Goal: Learn about a topic

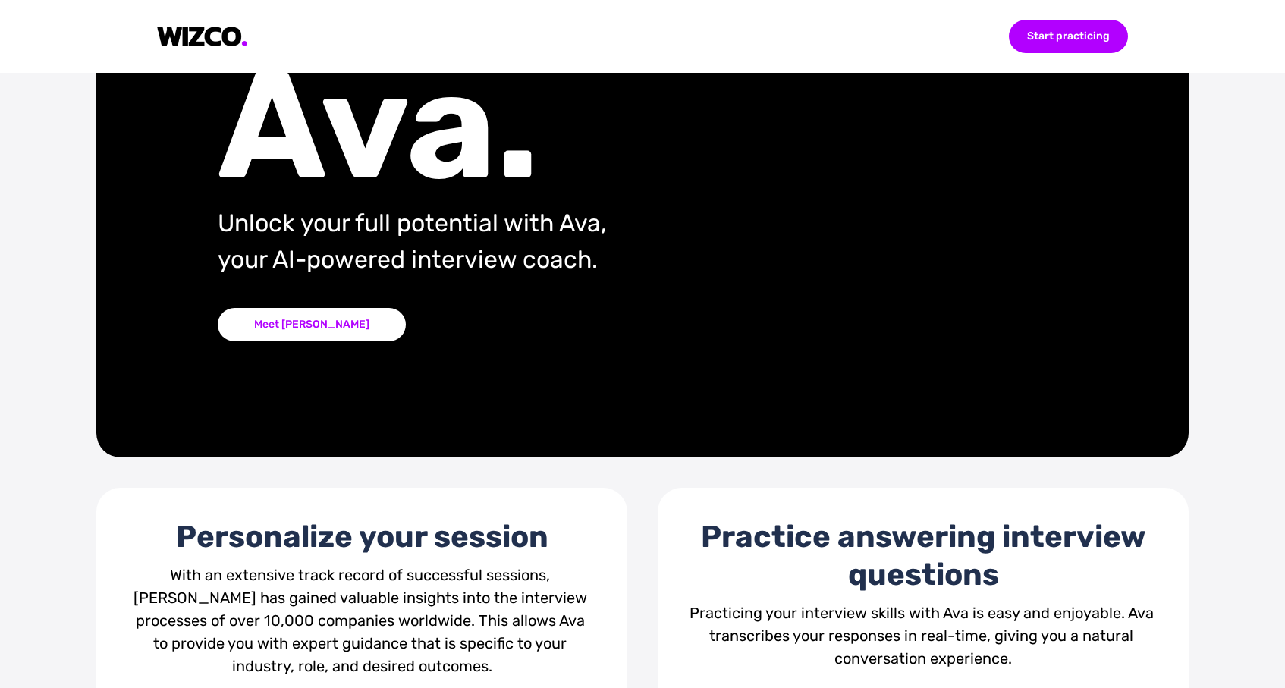
scroll to position [166, 0]
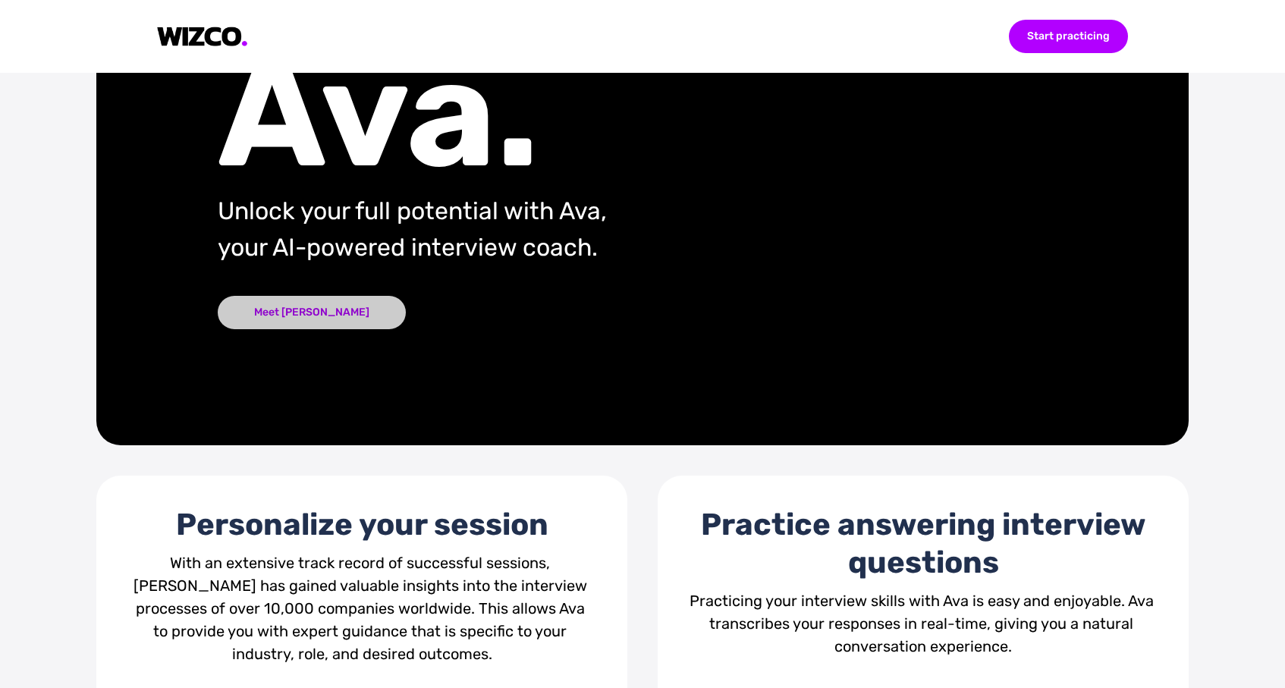
click at [289, 311] on div "Meet [PERSON_NAME]" at bounding box center [312, 312] width 188 height 33
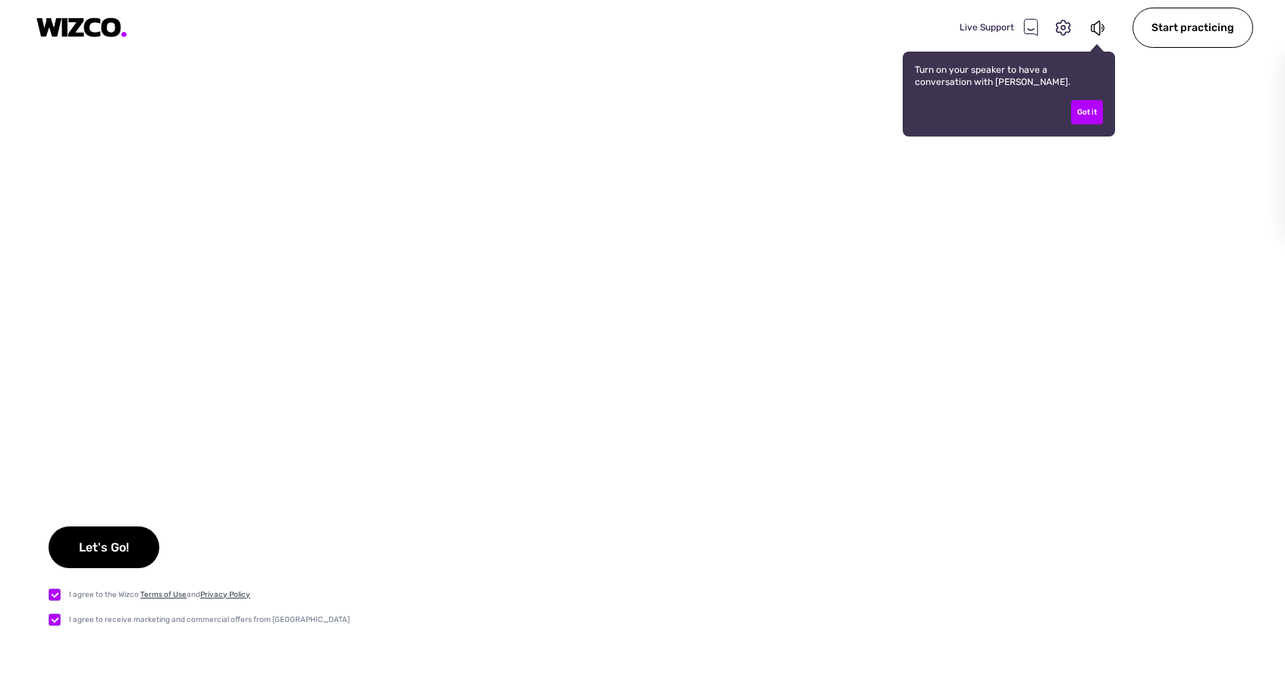
checkbox input "true"
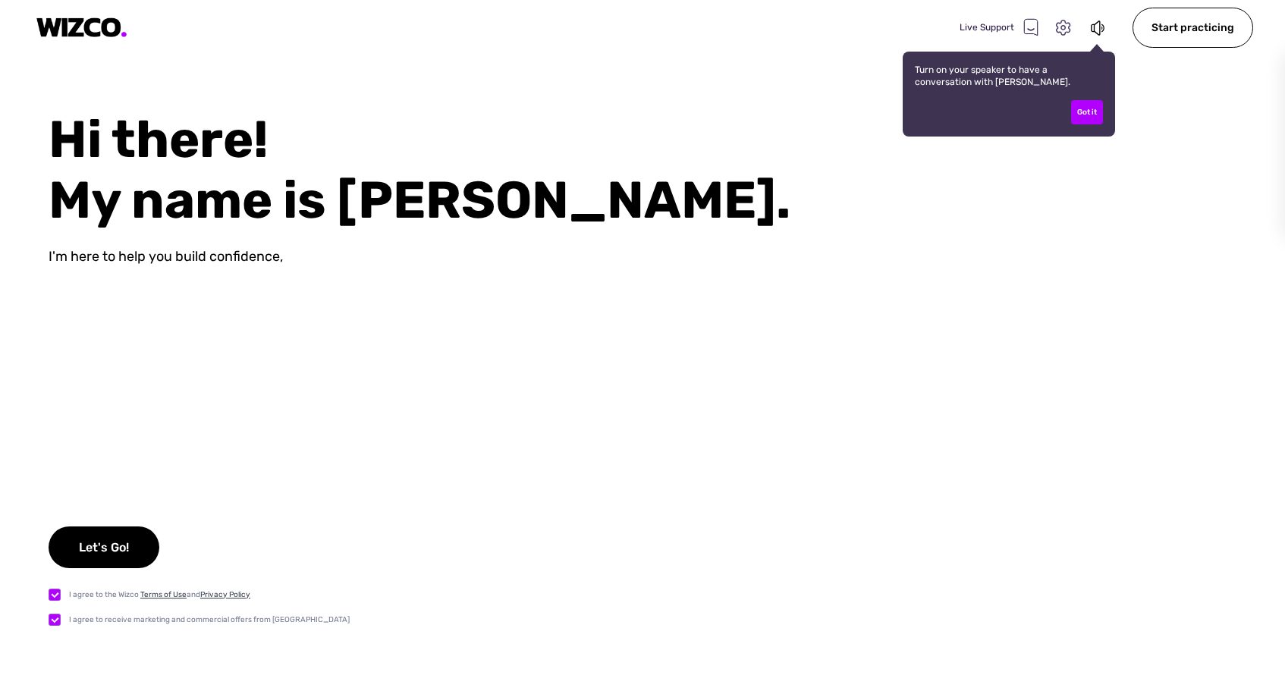
click at [1064, 27] on icon at bounding box center [1063, 28] width 20 height 20
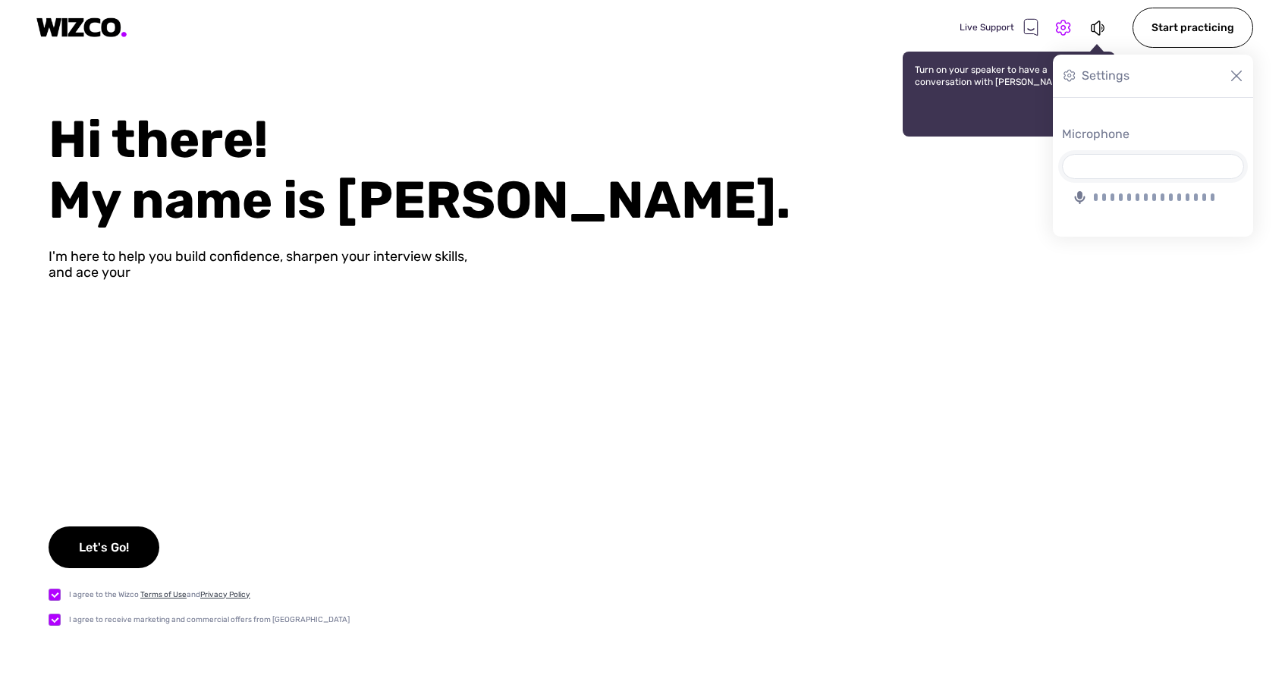
select select "7E6E5DCF9A7B1D633D5A9EDF76E8358FCDB0C428"
click at [1072, 31] on icon at bounding box center [1063, 28] width 20 height 20
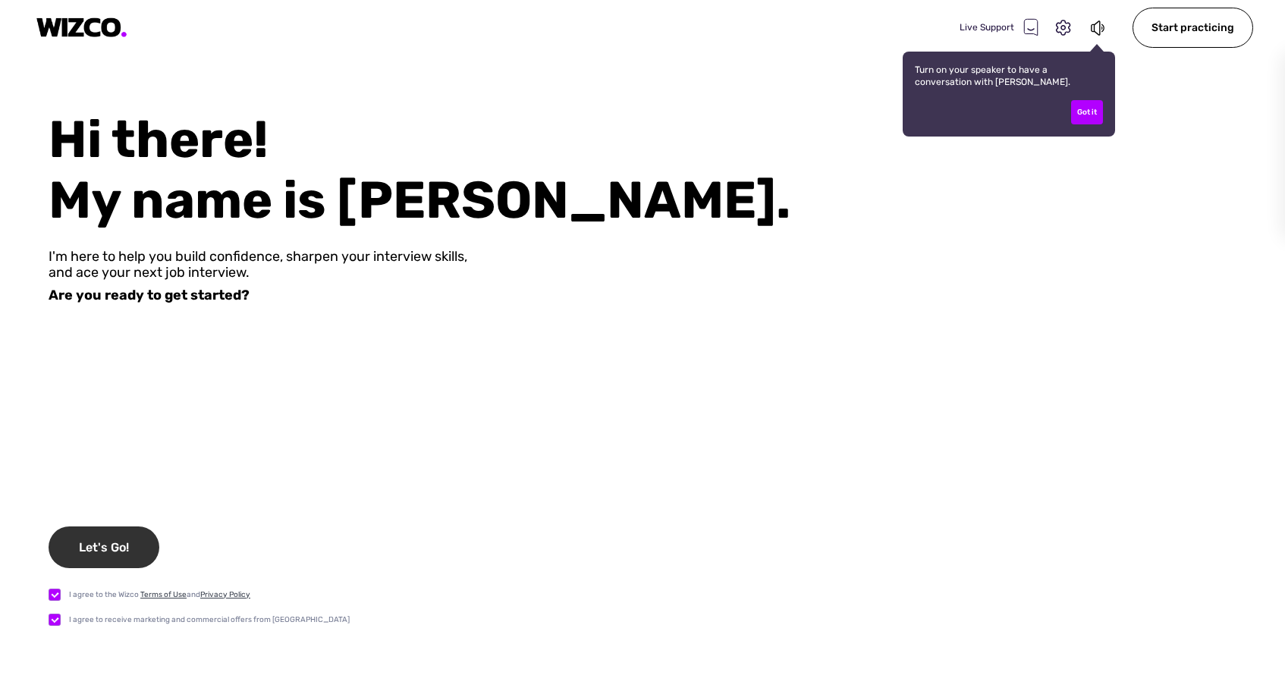
click at [123, 547] on div "Let's Go!" at bounding box center [104, 547] width 111 height 42
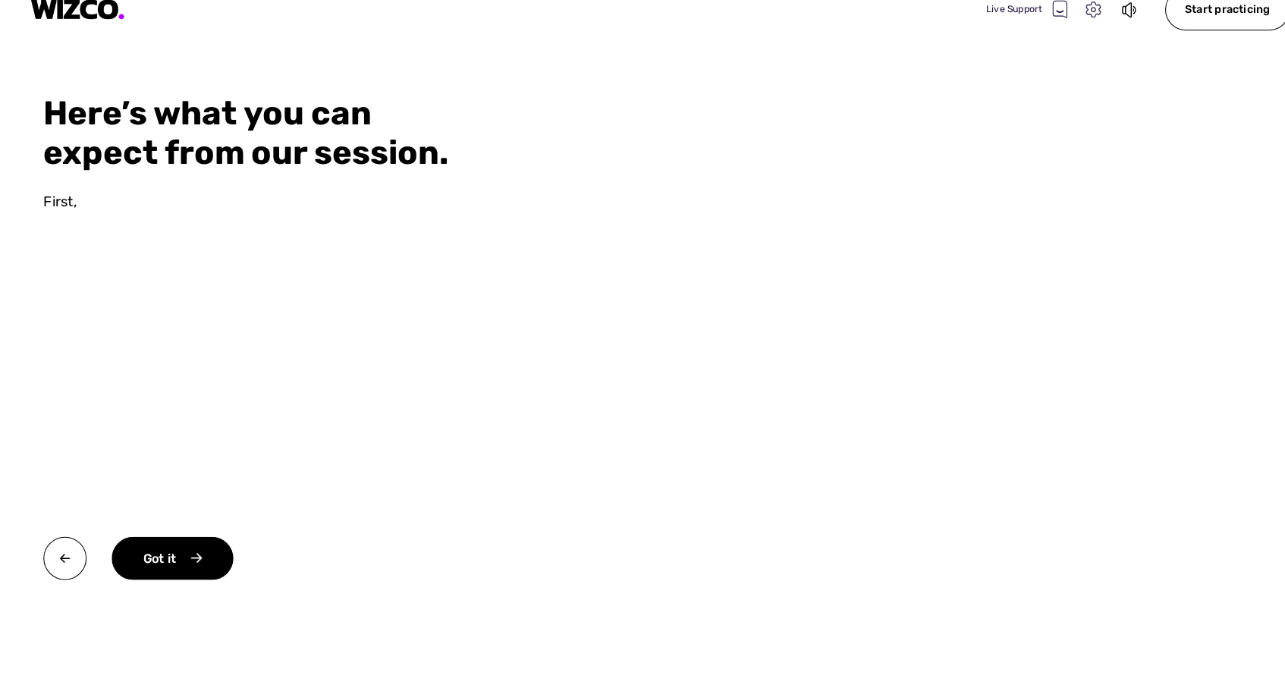
click at [1062, 18] on icon at bounding box center [1063, 28] width 20 height 20
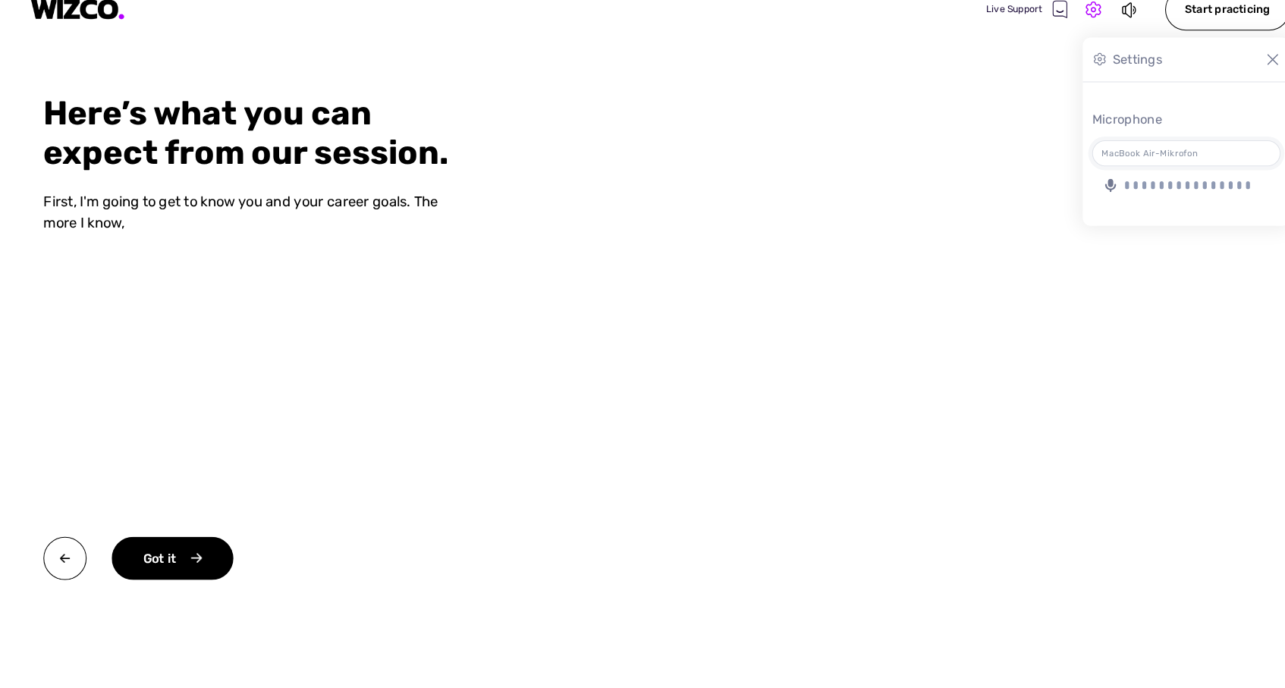
click at [1062, 68] on icon at bounding box center [1069, 75] width 15 height 15
click at [1212, 12] on div "Start practicing" at bounding box center [1192, 28] width 121 height 40
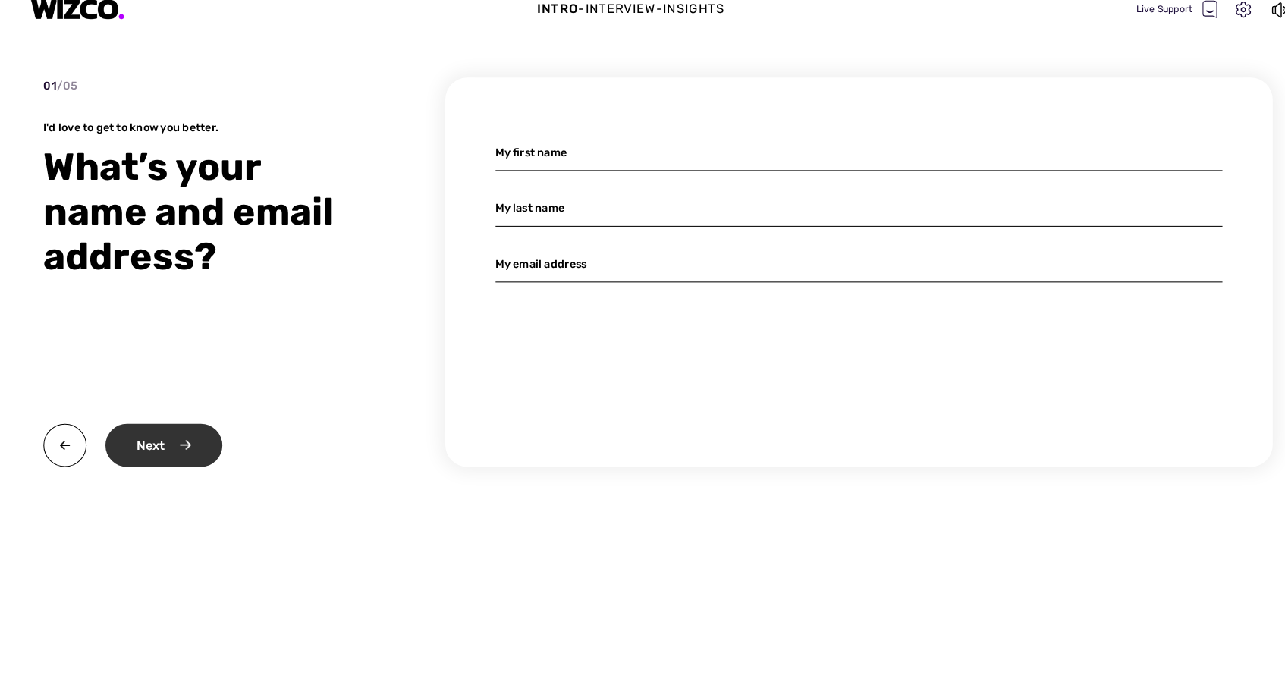
click at [159, 429] on div "Next" at bounding box center [164, 449] width 113 height 42
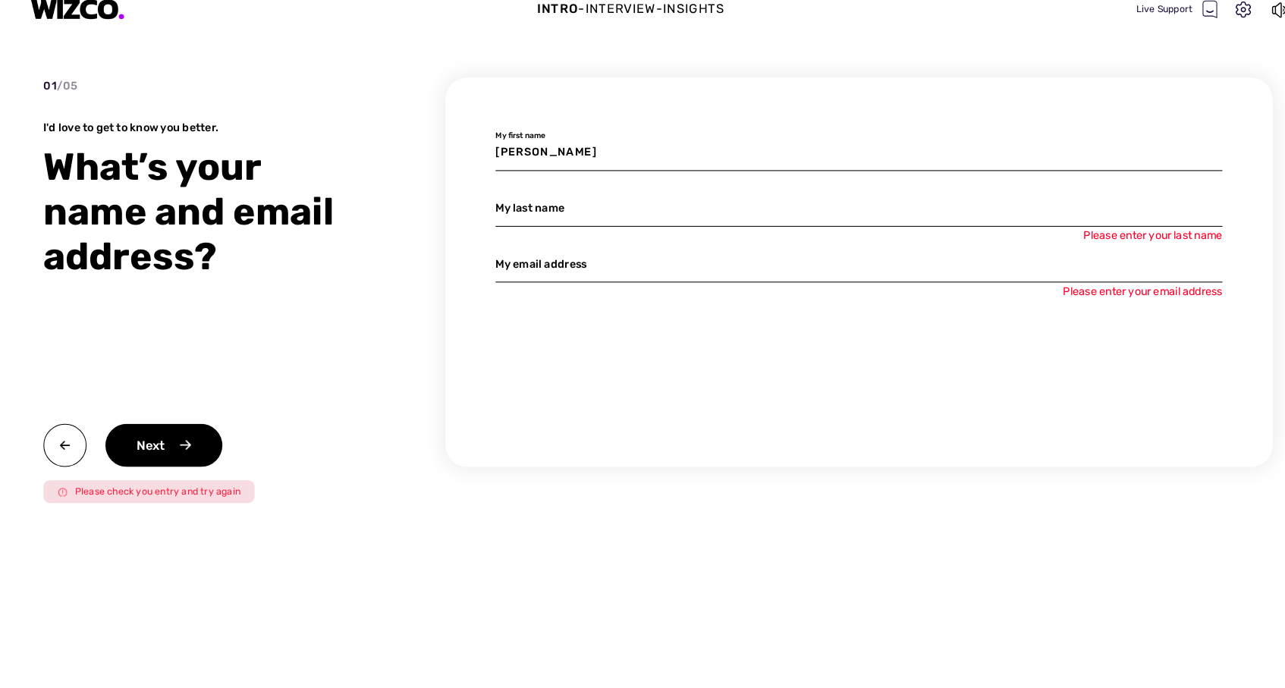
type input "[PERSON_NAME]"
type input "test"
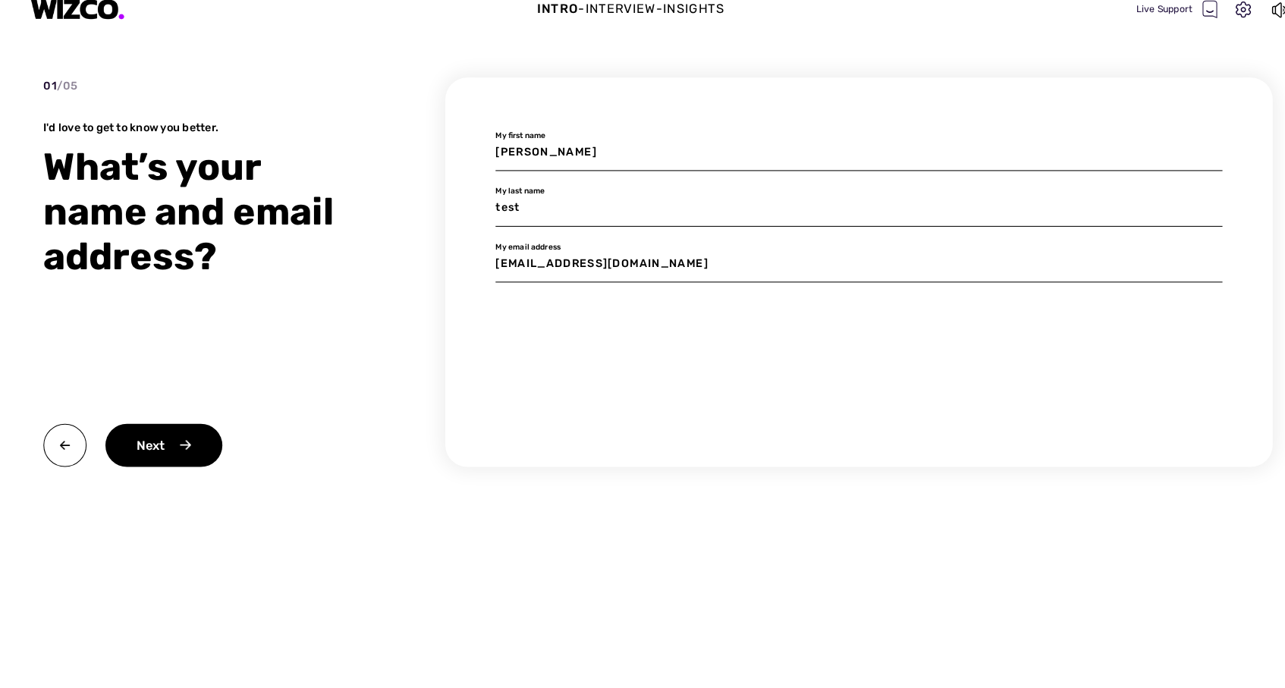
type input "[EMAIL_ADDRESS][DOMAIN_NAME]"
click at [172, 428] on div "Next" at bounding box center [164, 449] width 113 height 42
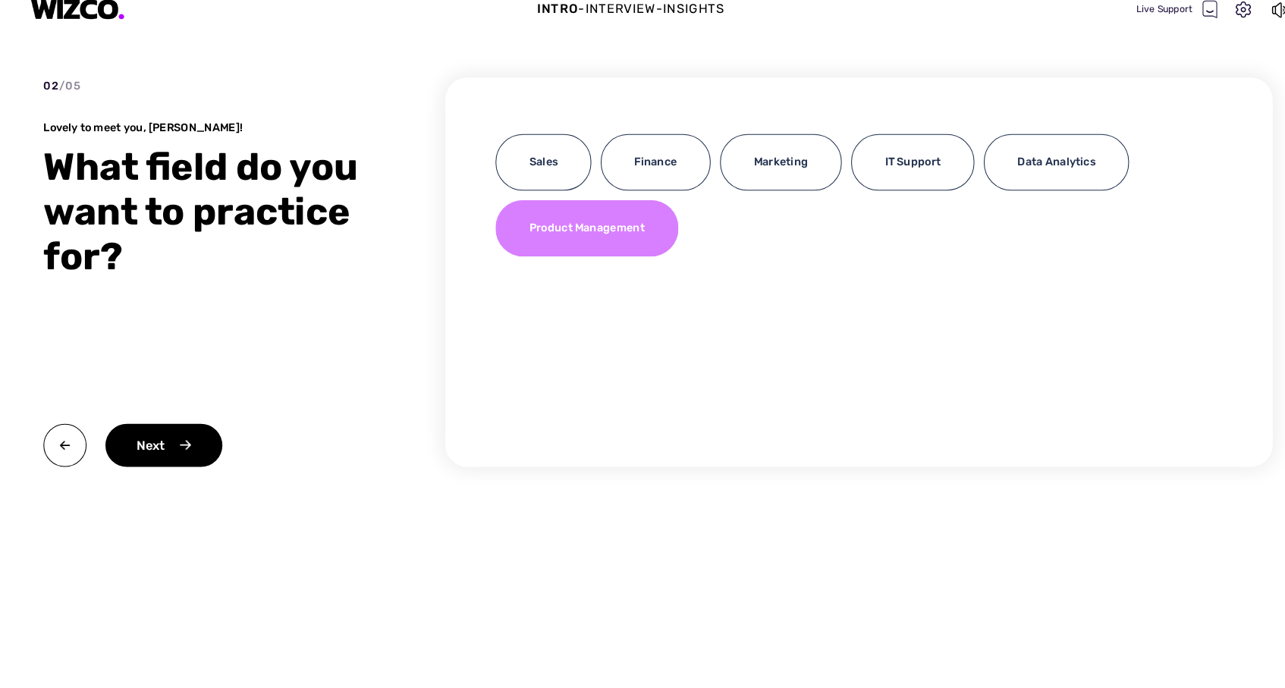
click at [590, 224] on div "Product Management" at bounding box center [573, 239] width 177 height 55
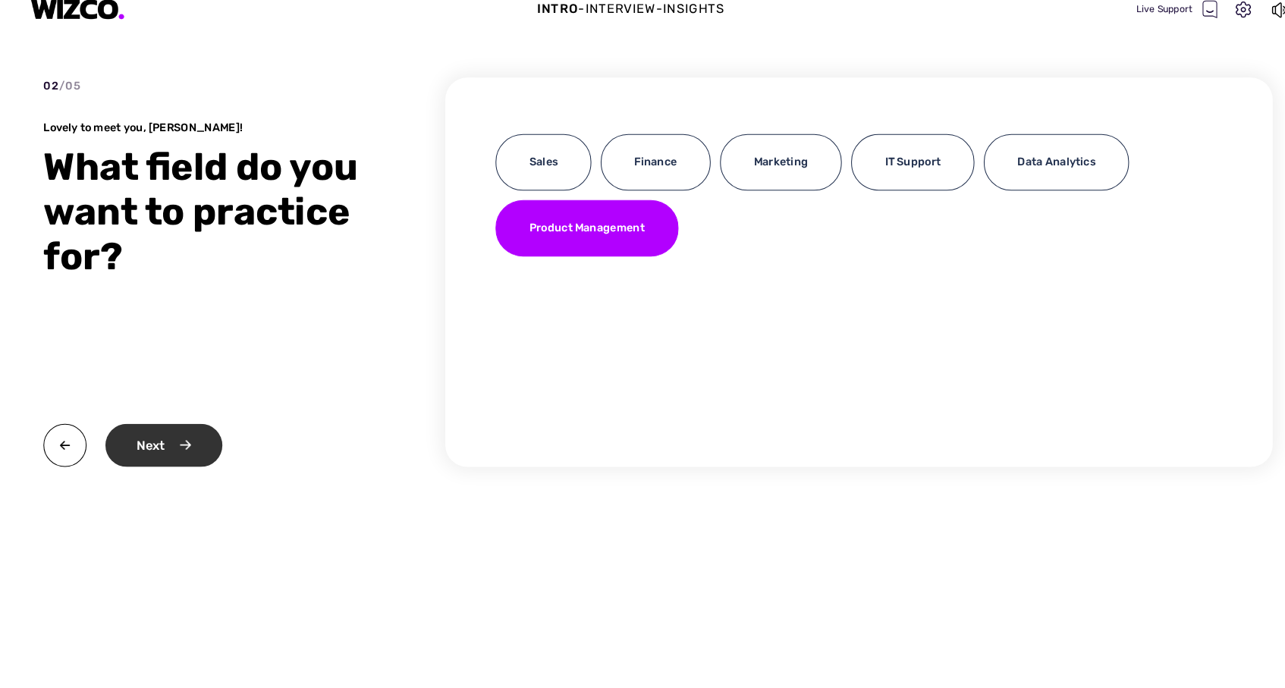
click at [141, 429] on div "Next" at bounding box center [164, 449] width 113 height 42
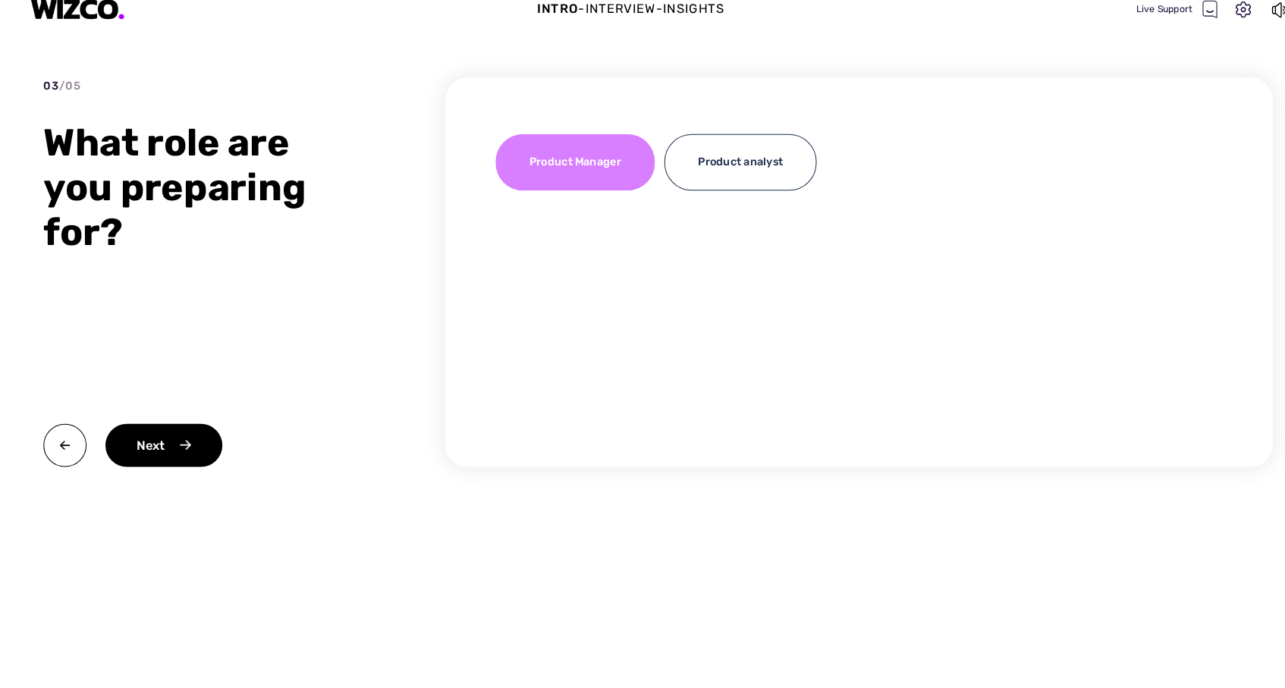
click at [569, 150] on div "Product Manager" at bounding box center [562, 175] width 154 height 55
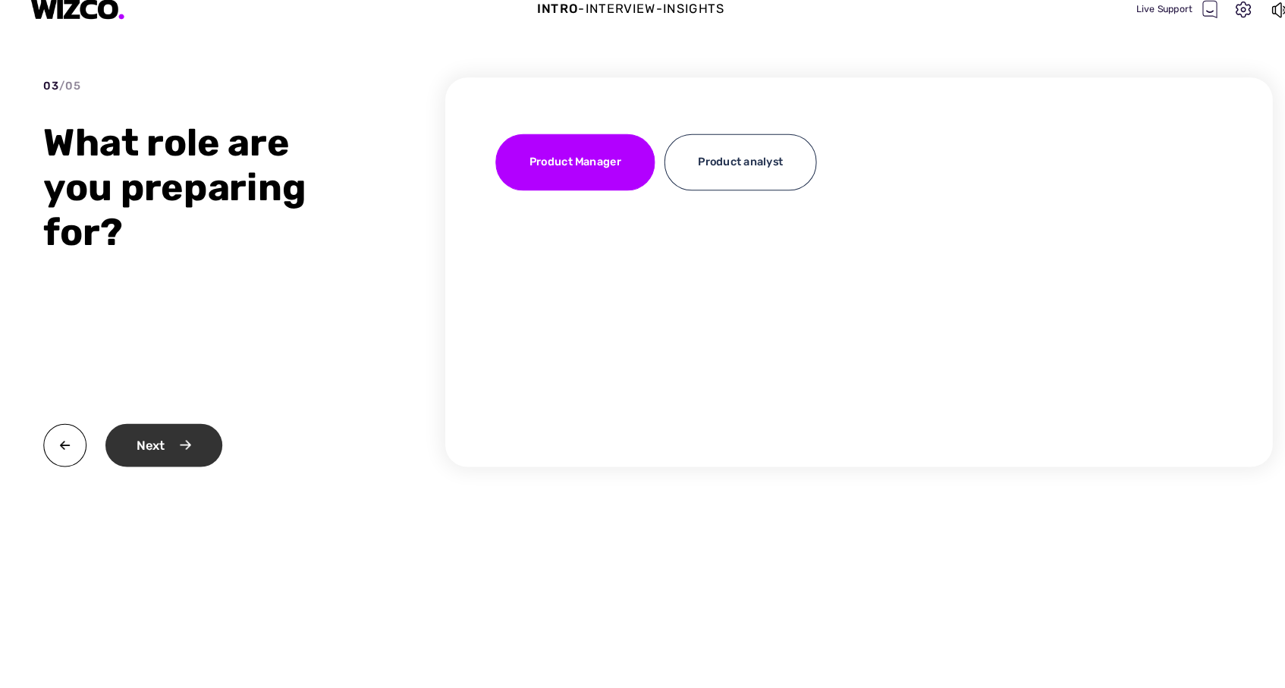
click at [177, 433] on div "Next" at bounding box center [164, 449] width 113 height 42
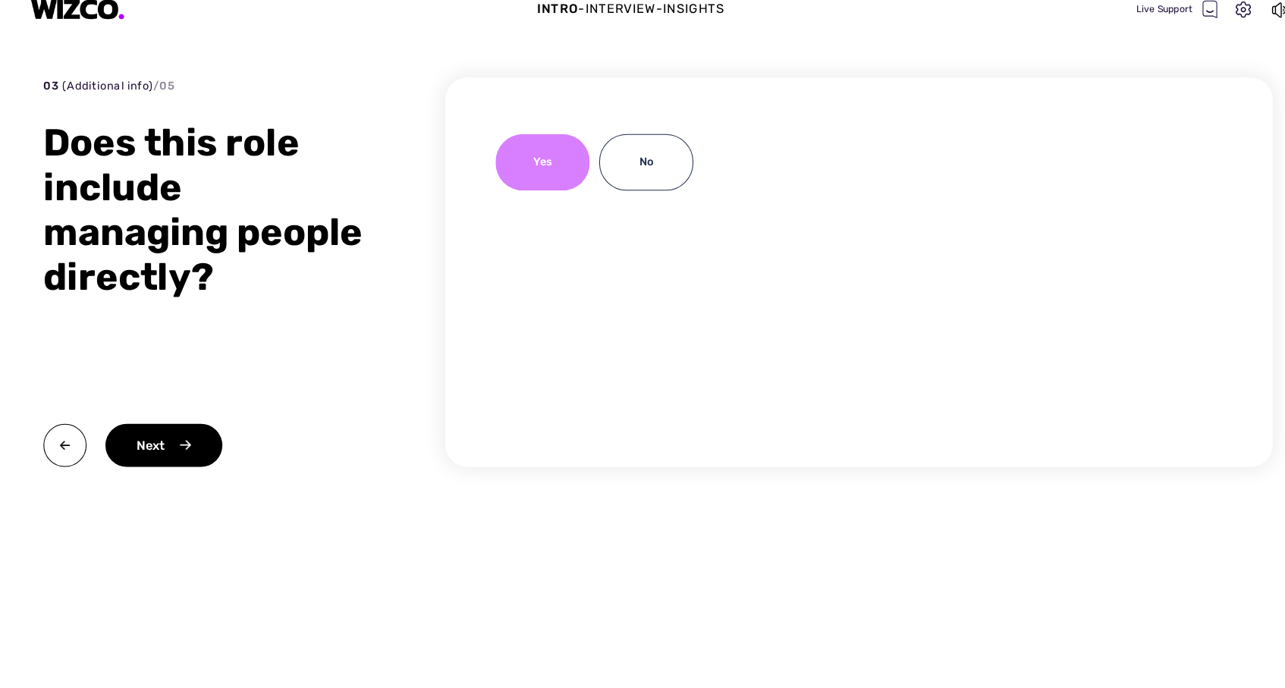
click at [516, 148] on div "Yes" at bounding box center [530, 175] width 91 height 55
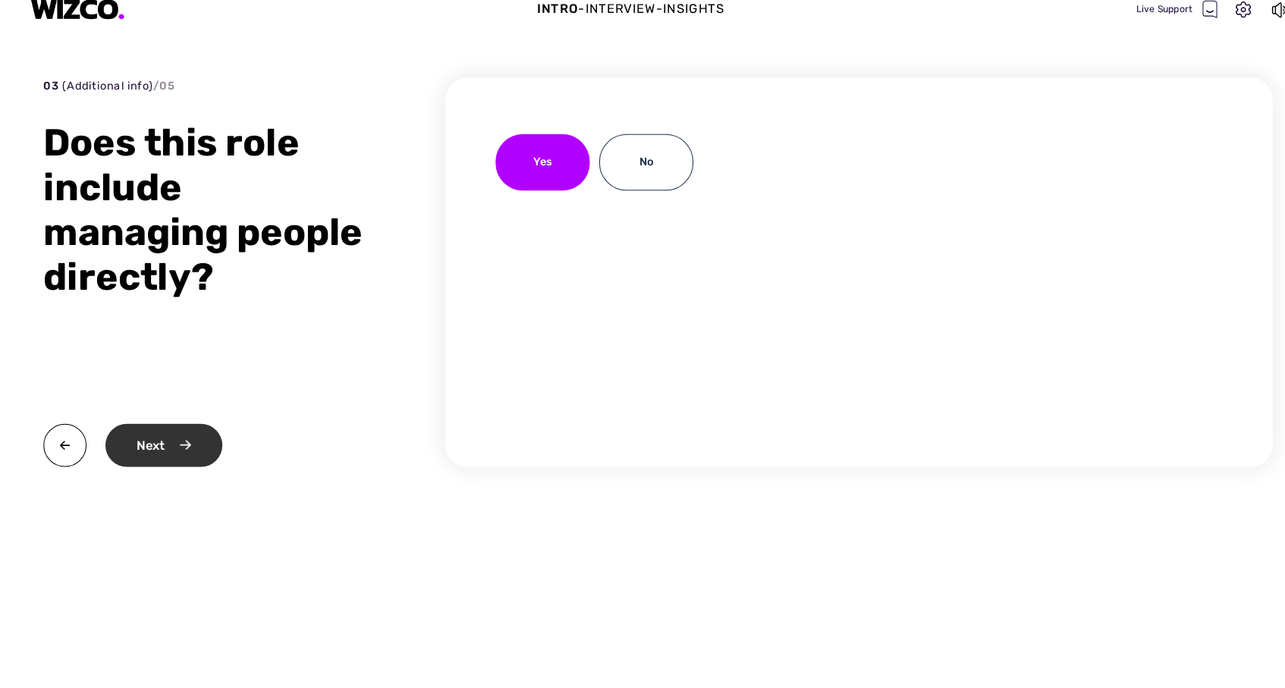
click at [171, 429] on div "Next" at bounding box center [164, 449] width 113 height 42
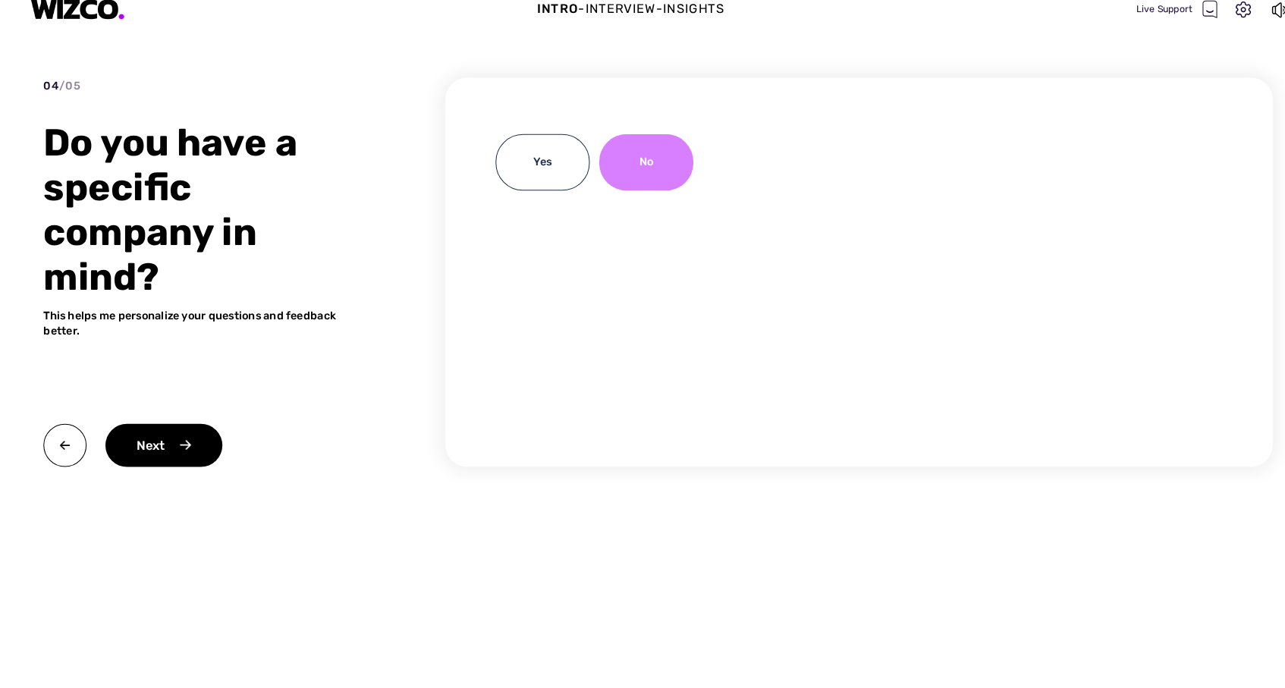
click at [636, 160] on div "No" at bounding box center [630, 175] width 91 height 55
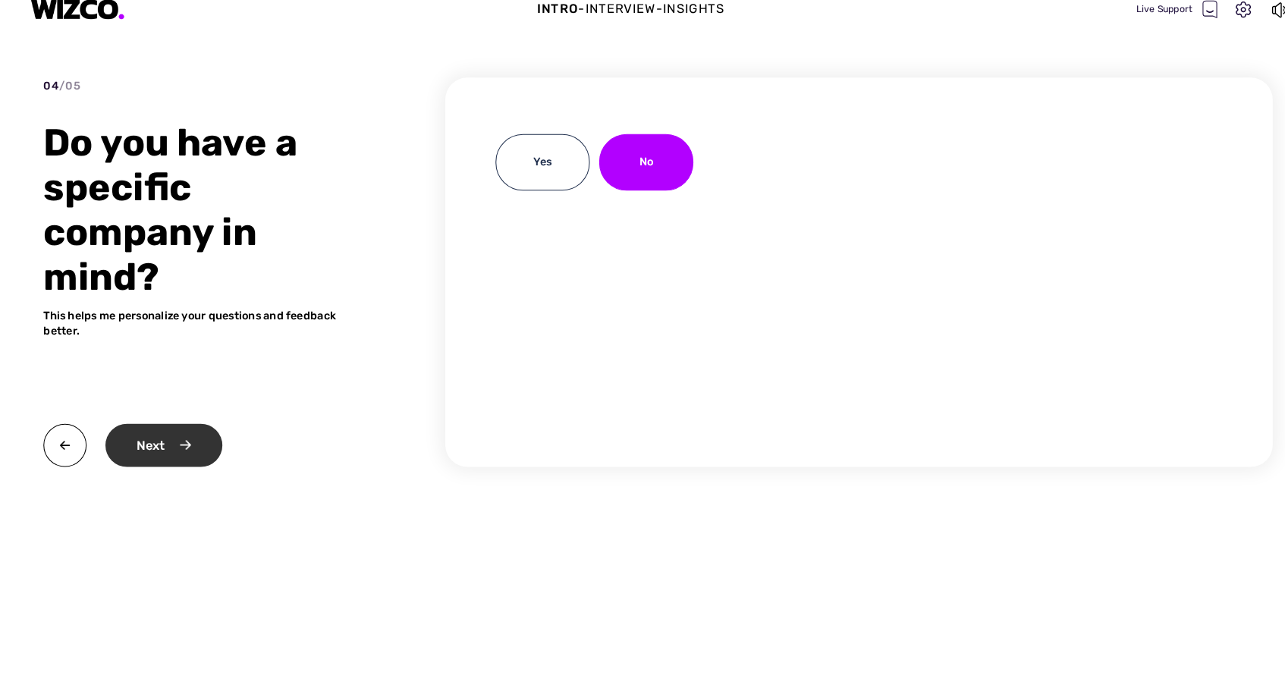
click at [162, 428] on div "Next" at bounding box center [164, 449] width 113 height 42
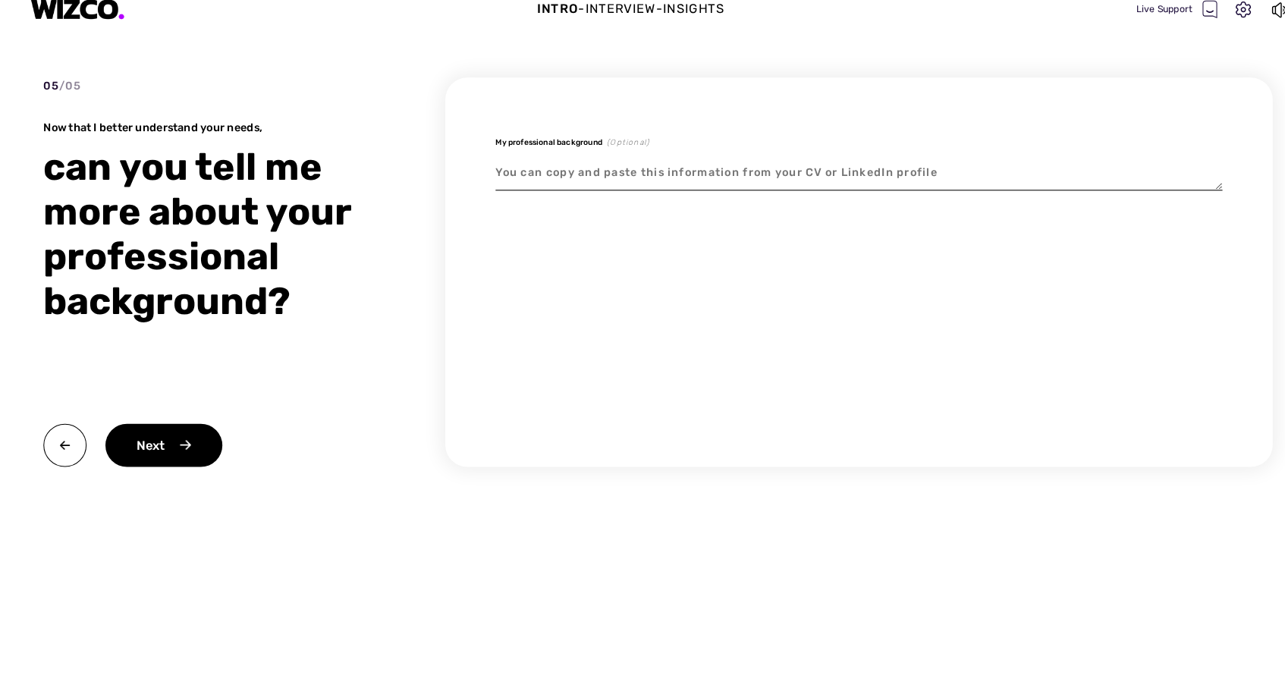
click at [549, 173] on textarea at bounding box center [836, 185] width 702 height 35
type textarea "x"
type textarea "t"
type textarea "x"
type textarea "te"
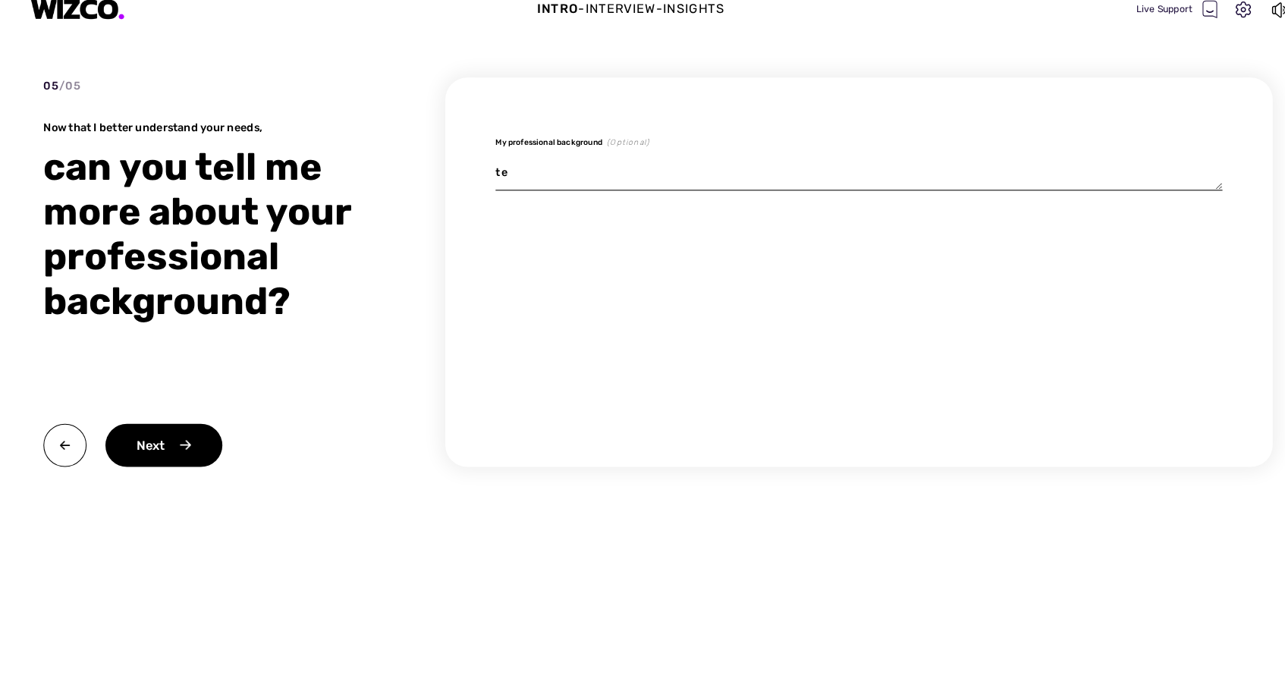
type textarea "x"
type textarea "t"
type textarea "x"
type textarea "i"
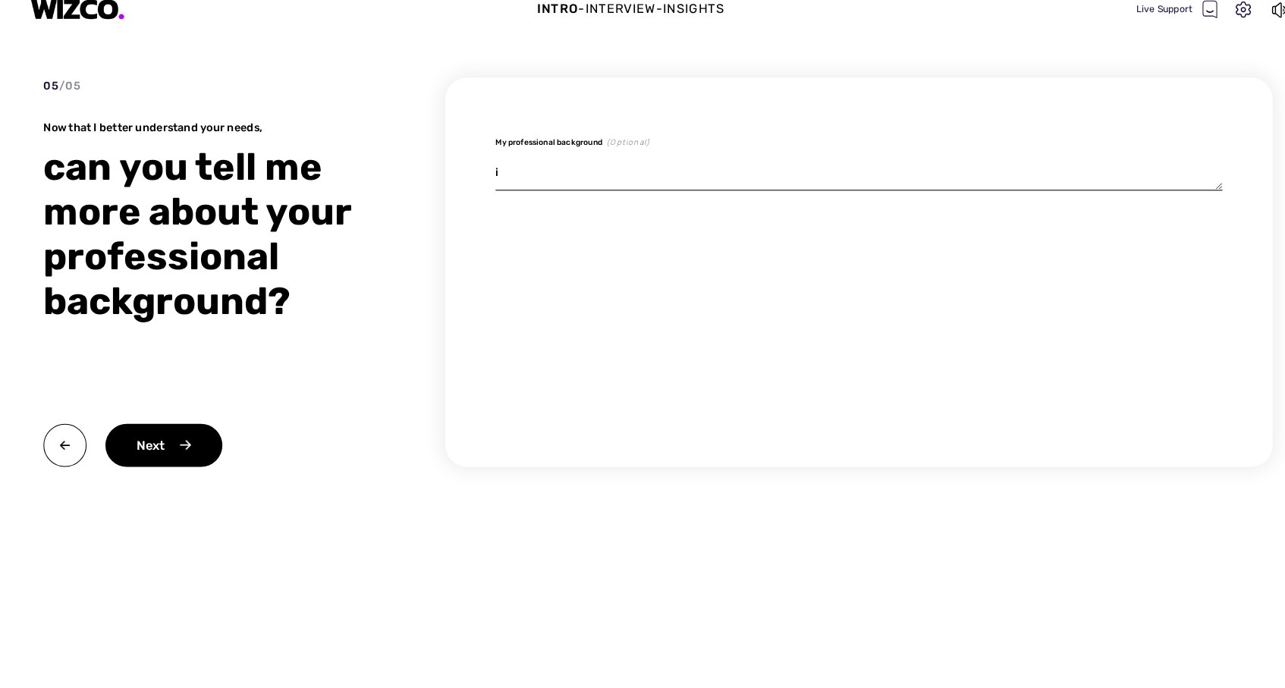
type textarea "x"
type textarea "i"
type textarea "x"
type textarea "i a"
type textarea "x"
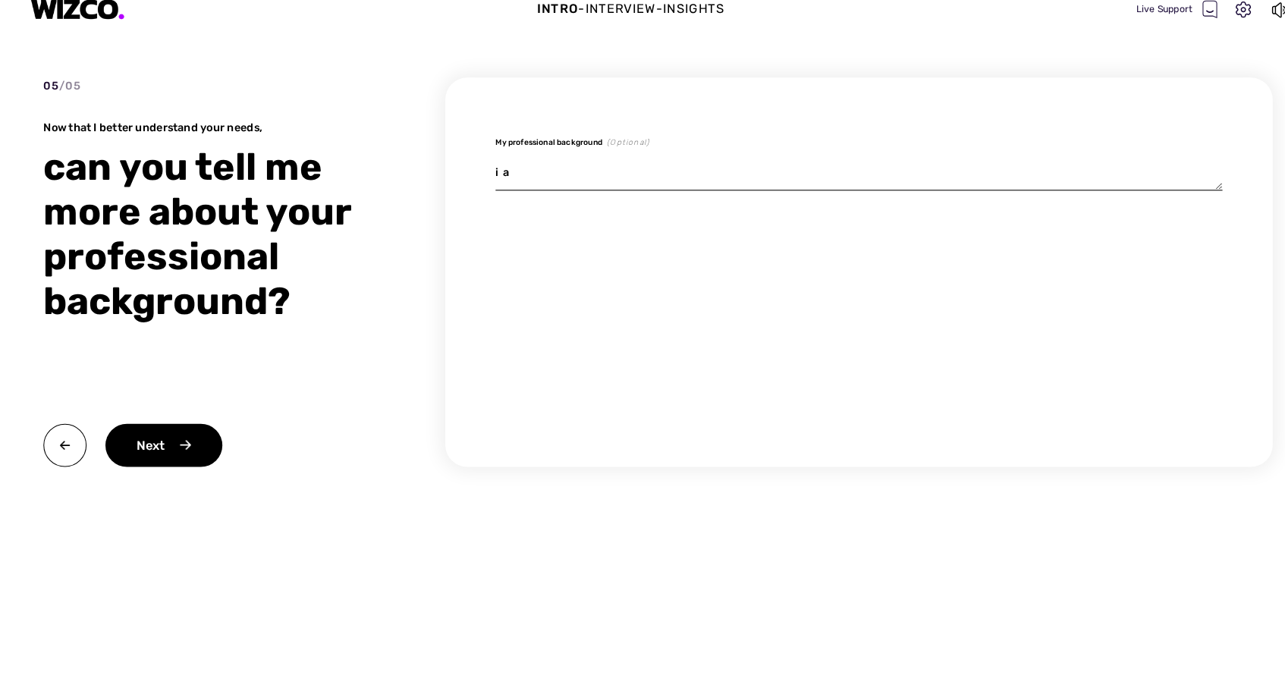
type textarea "i am"
type textarea "x"
type textarea "i am"
type textarea "x"
type textarea "i am a"
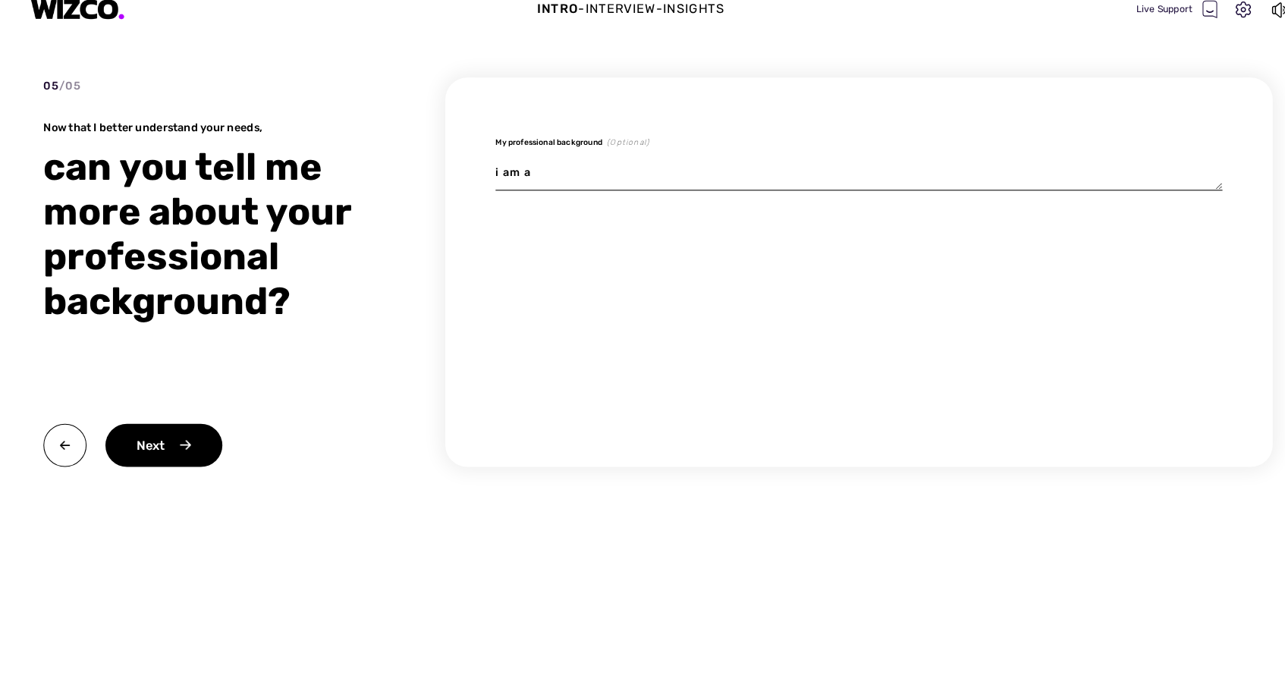
type textarea "x"
type textarea "i am a"
type textarea "x"
type textarea "i am a t"
type textarea "x"
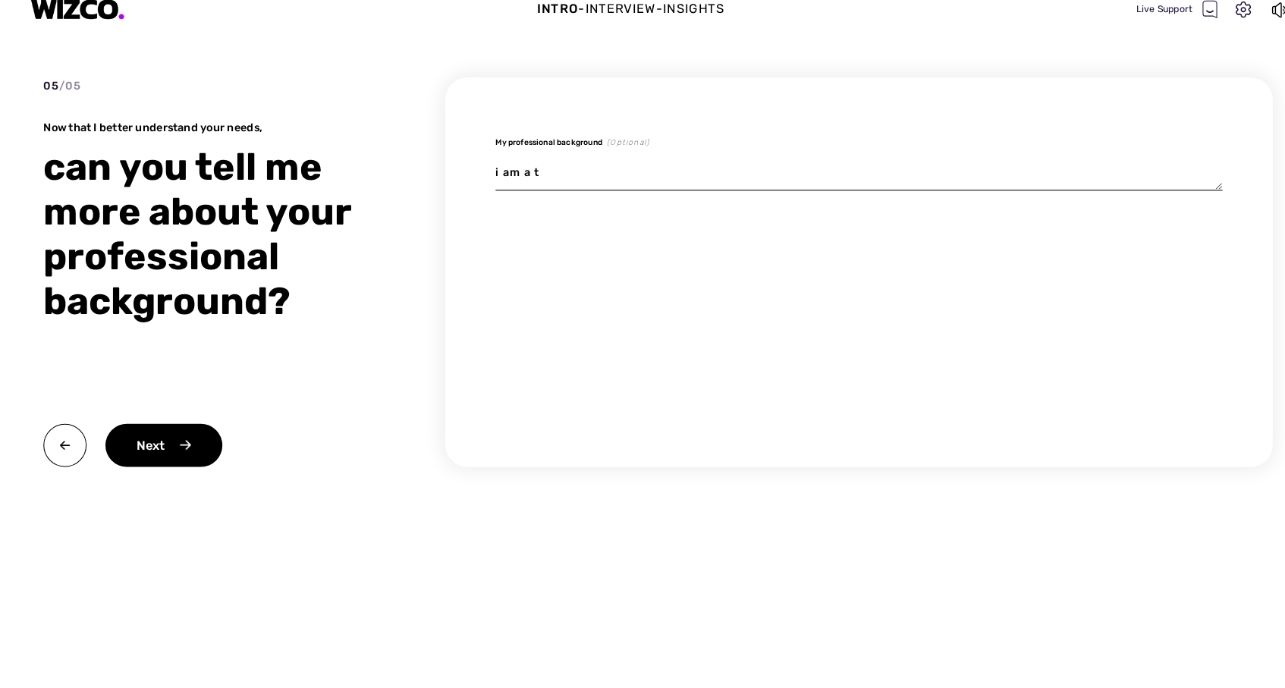
type textarea "i am a te"
type textarea "x"
type textarea "i am a tea"
type textarea "x"
type textarea "i am a teac"
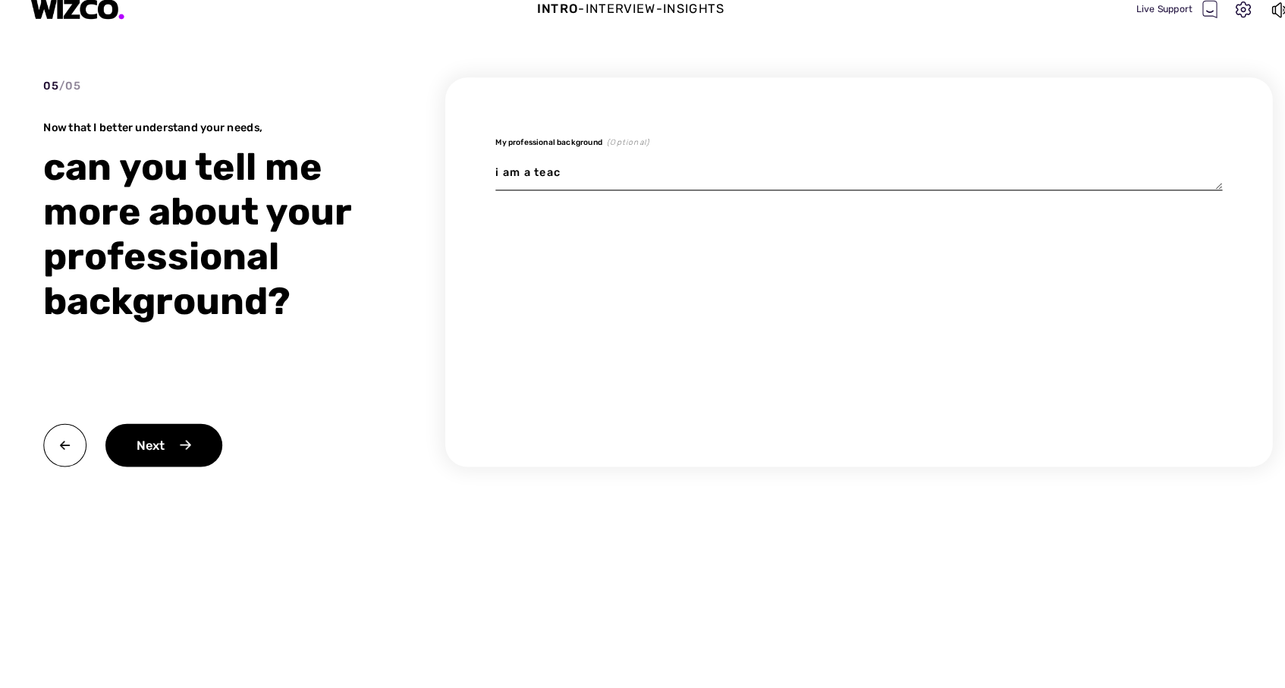
type textarea "x"
type textarea "i am a teach"
type textarea "x"
type textarea "i am a teache"
type textarea "x"
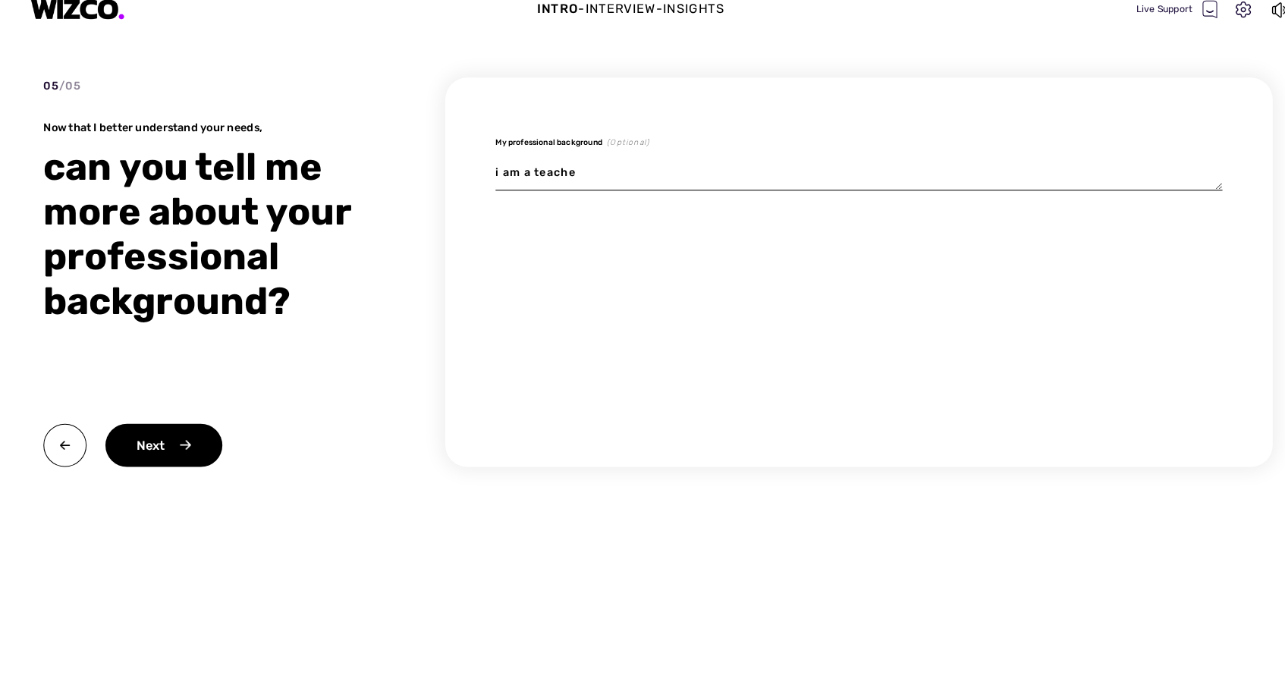
type textarea "i am a teacher"
type textarea "x"
type textarea "i am a teacher"
type textarea "x"
type textarea "i am a teacher a"
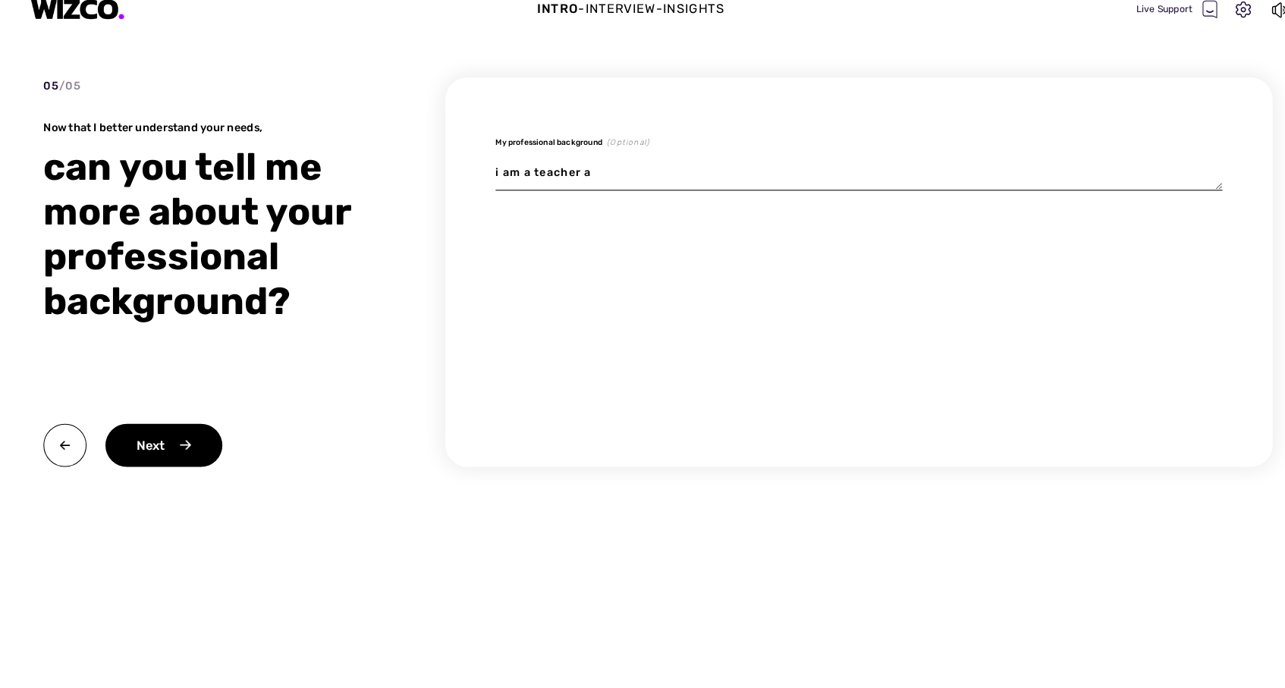
type textarea "x"
type textarea "i am a teacher an"
type textarea "x"
type textarea "i am a teacher and"
type textarea "x"
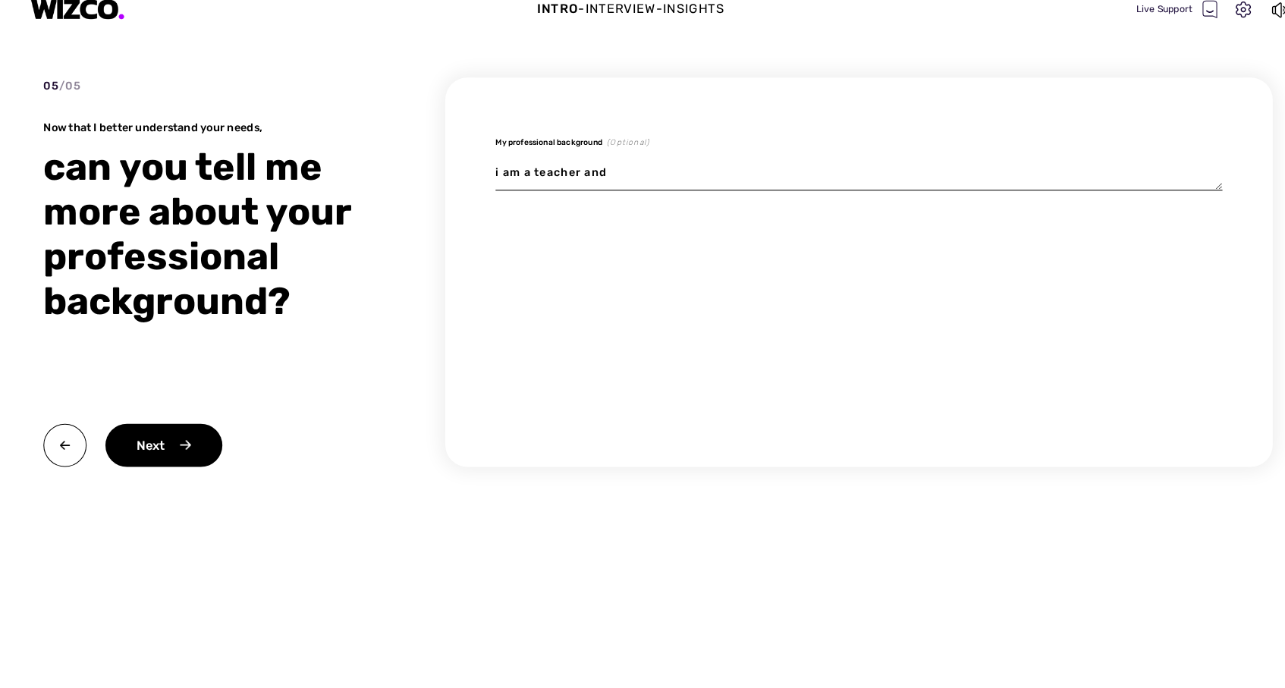
type textarea "i am a teacher and"
type textarea "x"
type textarea "i am a teacher and m"
type textarea "x"
type textarea "i am a teacher and mo"
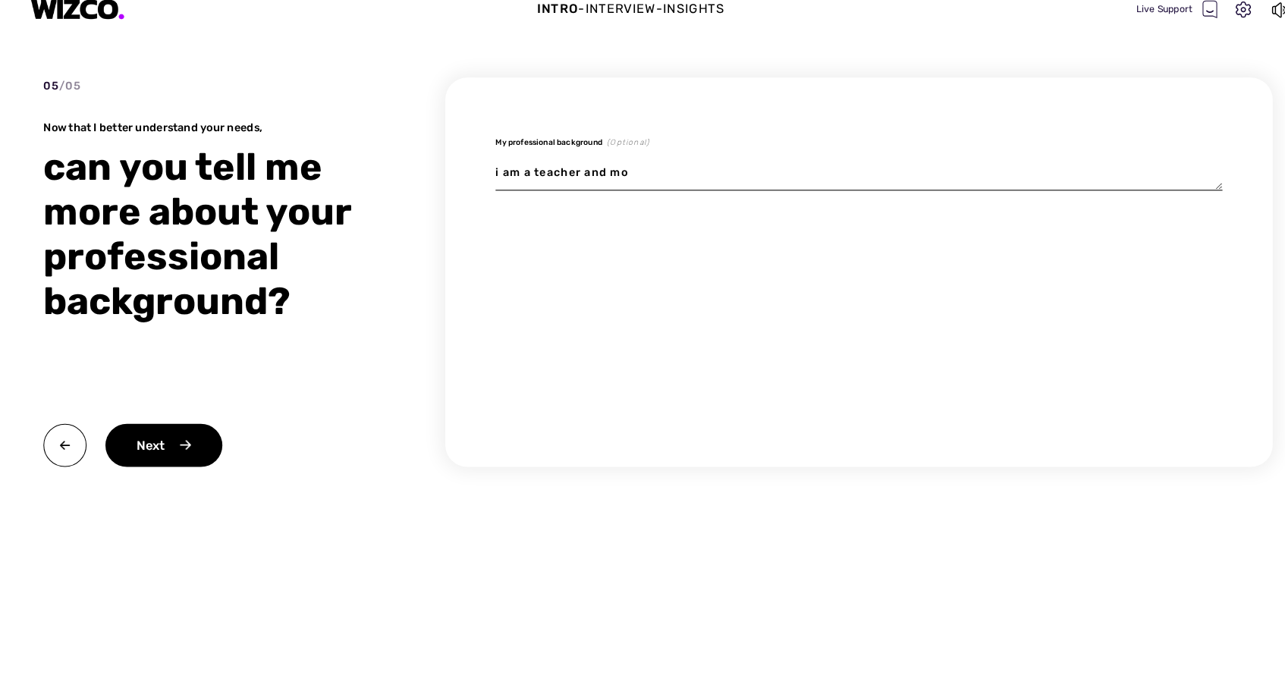
type textarea "x"
type textarea "i am a teacher and mod"
type textarea "x"
type textarea "i am a teacher and mode"
type textarea "x"
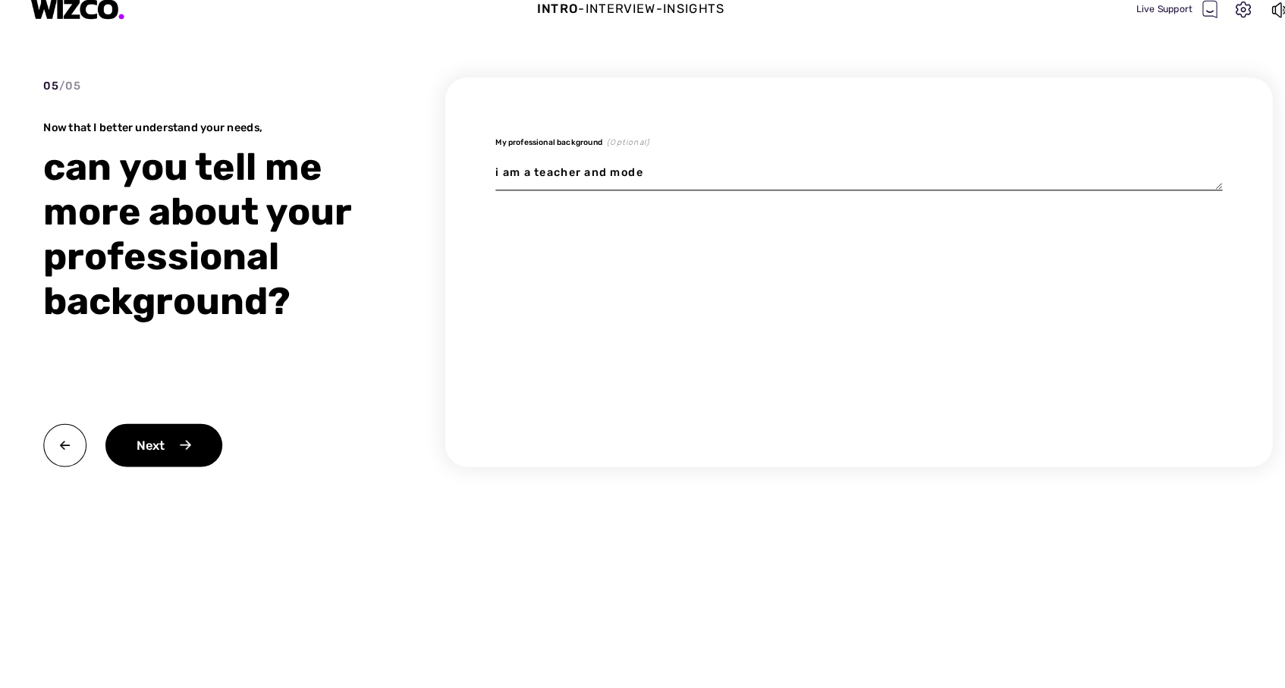
type textarea "i am a teacher and moder"
type textarea "x"
type textarea "i am a teacher and modera"
type textarea "x"
type textarea "i am a teacher and moderat"
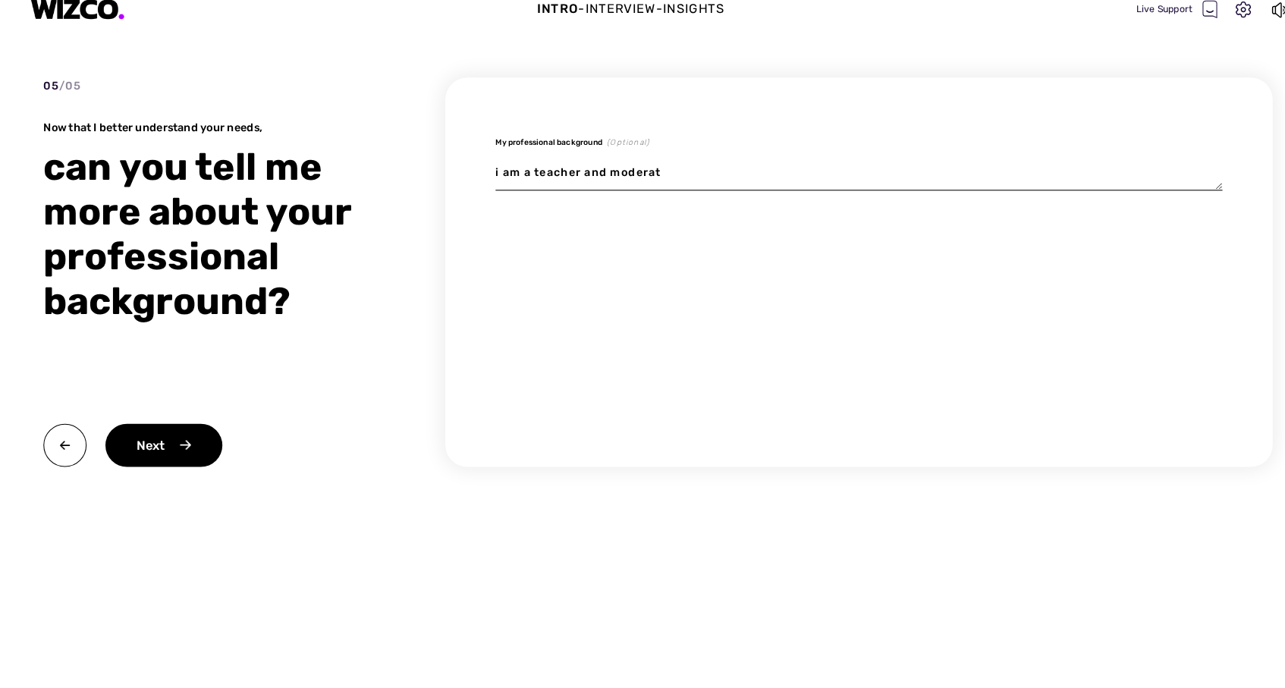
type textarea "x"
type textarea "i am a teacher and moderato"
type textarea "x"
type textarea "i am a teacher and moderator"
type textarea "x"
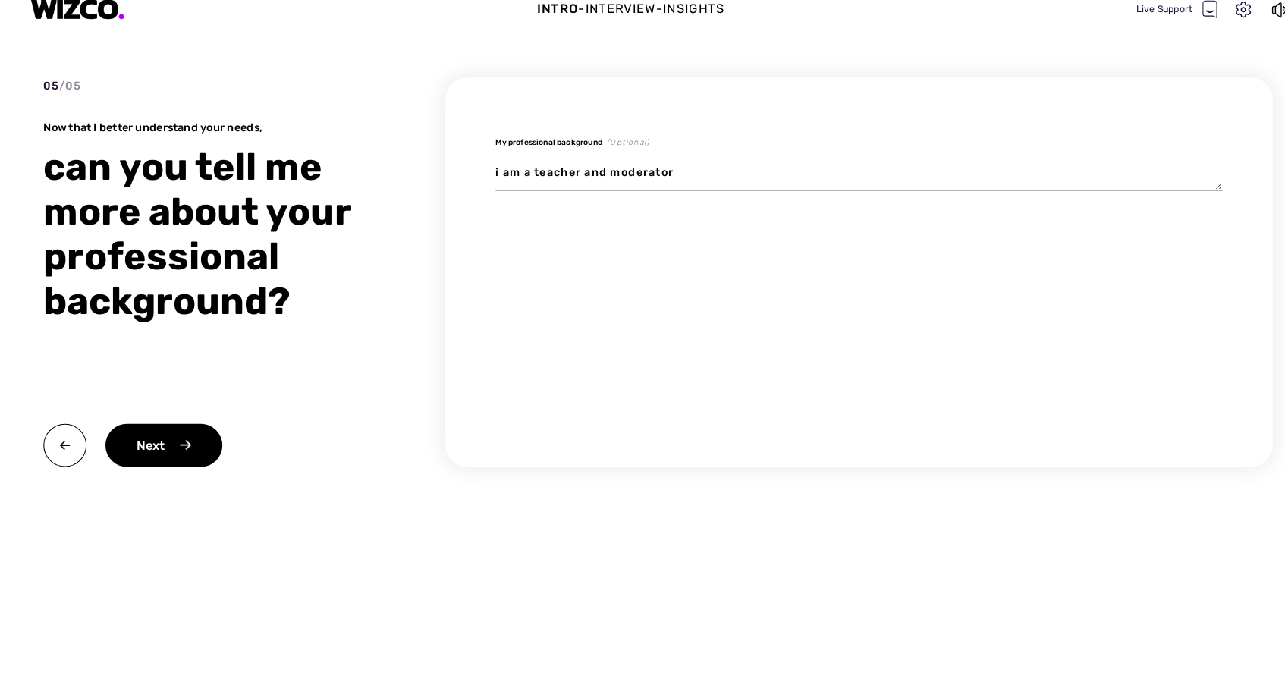
type textarea "i am a teacher and moderator"
type textarea "x"
type textarea "i am a teacher and moderator i"
type textarea "x"
type textarea "i am a teacher and moderator"
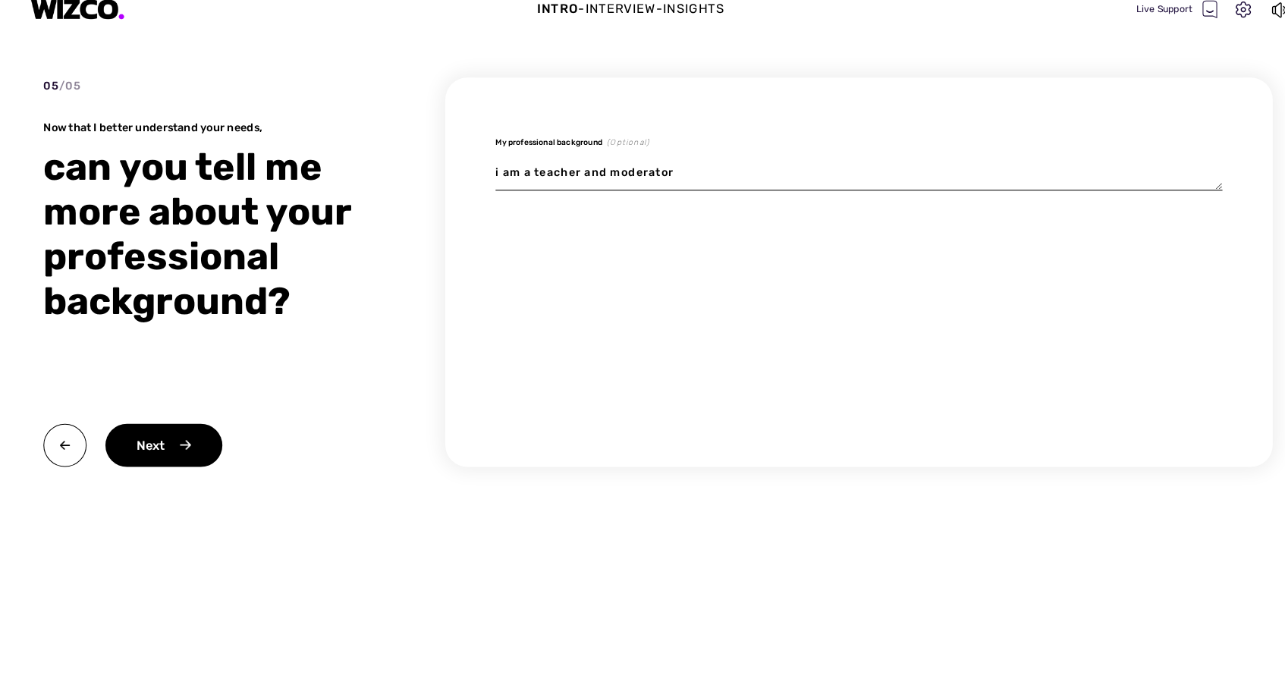
type textarea "x"
type textarea "i am a teacher and moderator f"
type textarea "x"
type textarea "i am a teacher and moderator fo"
type textarea "x"
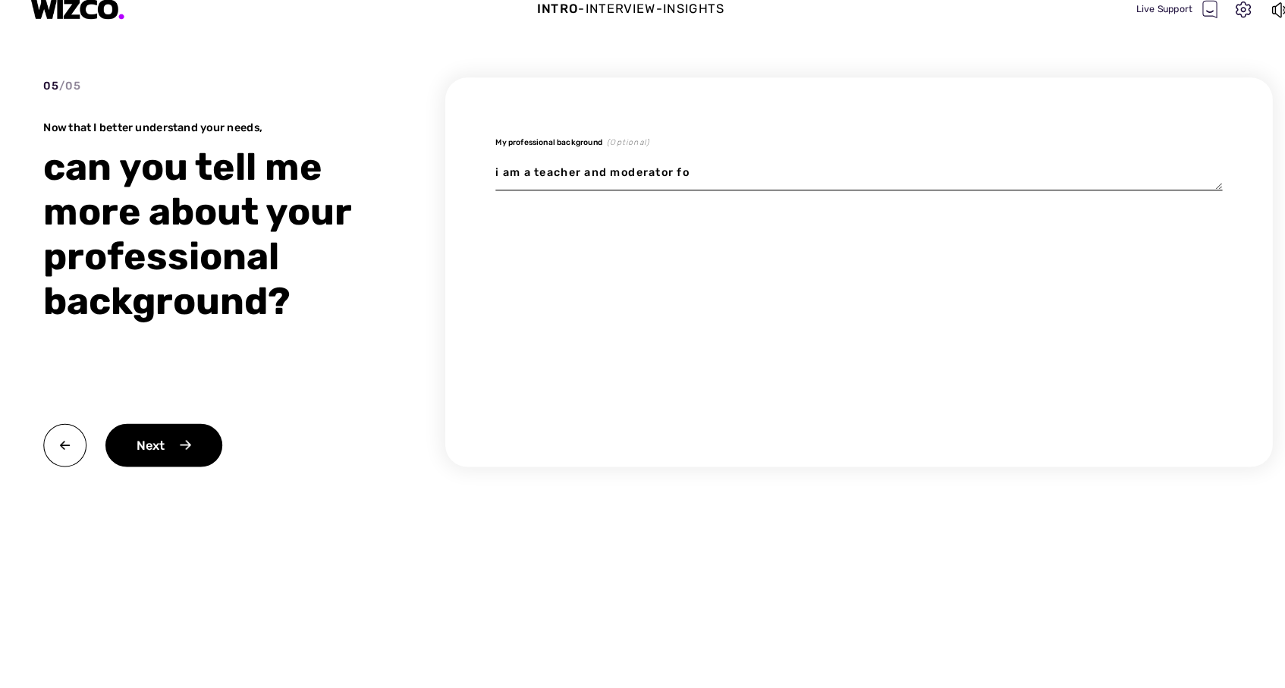
type textarea "i am a teacher and moderator for"
type textarea "x"
type textarea "i am a teacher and moderator for"
type textarea "x"
type textarea "i am a teacher and moderator for t"
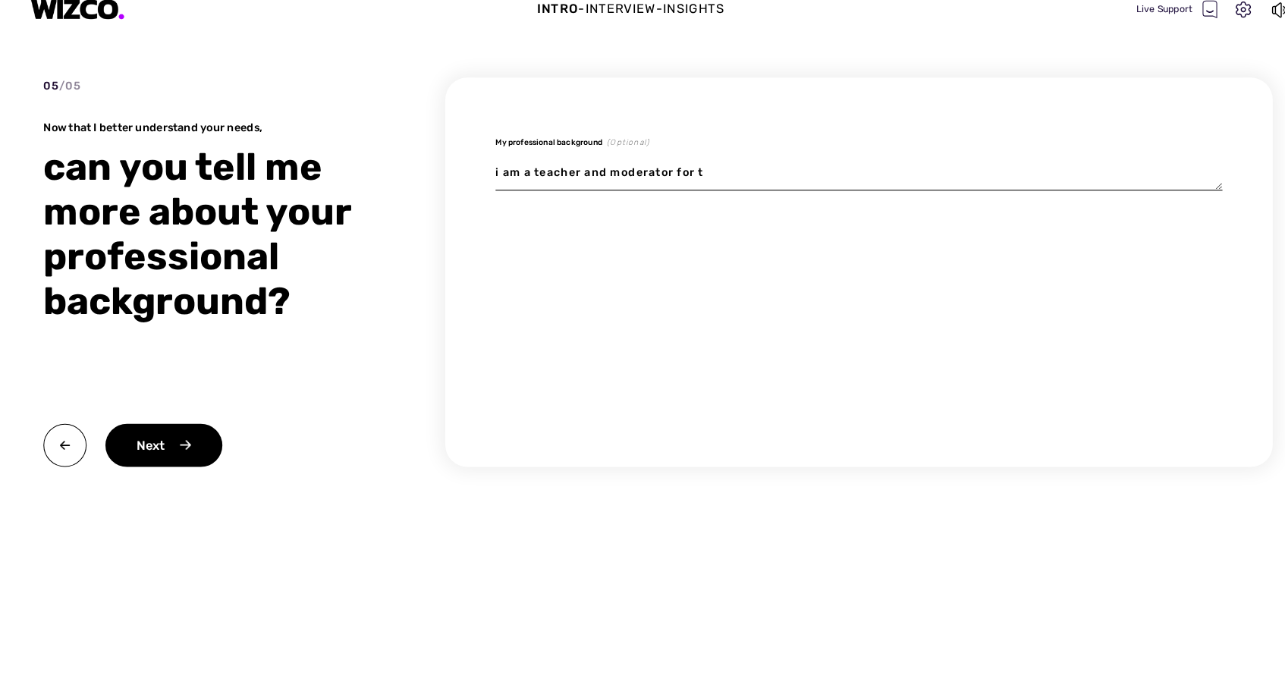
type textarea "x"
type textarea "i am a teacher and moderator for te"
type textarea "x"
type textarea "i am a teacher and moderator for tea"
type textarea "x"
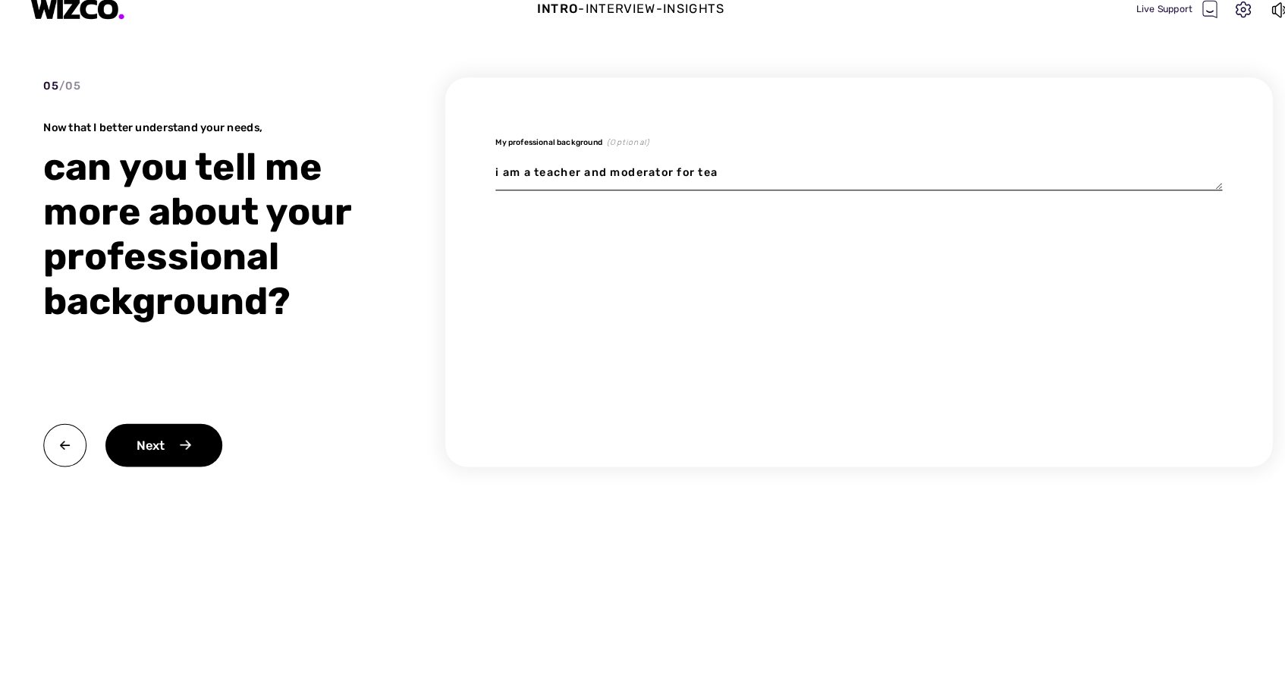
type textarea "i am a teacher and moderator for teac"
type textarea "x"
type textarea "i am a teacher and moderator for teach"
type textarea "x"
type textarea "i am a teacher and moderator for teache"
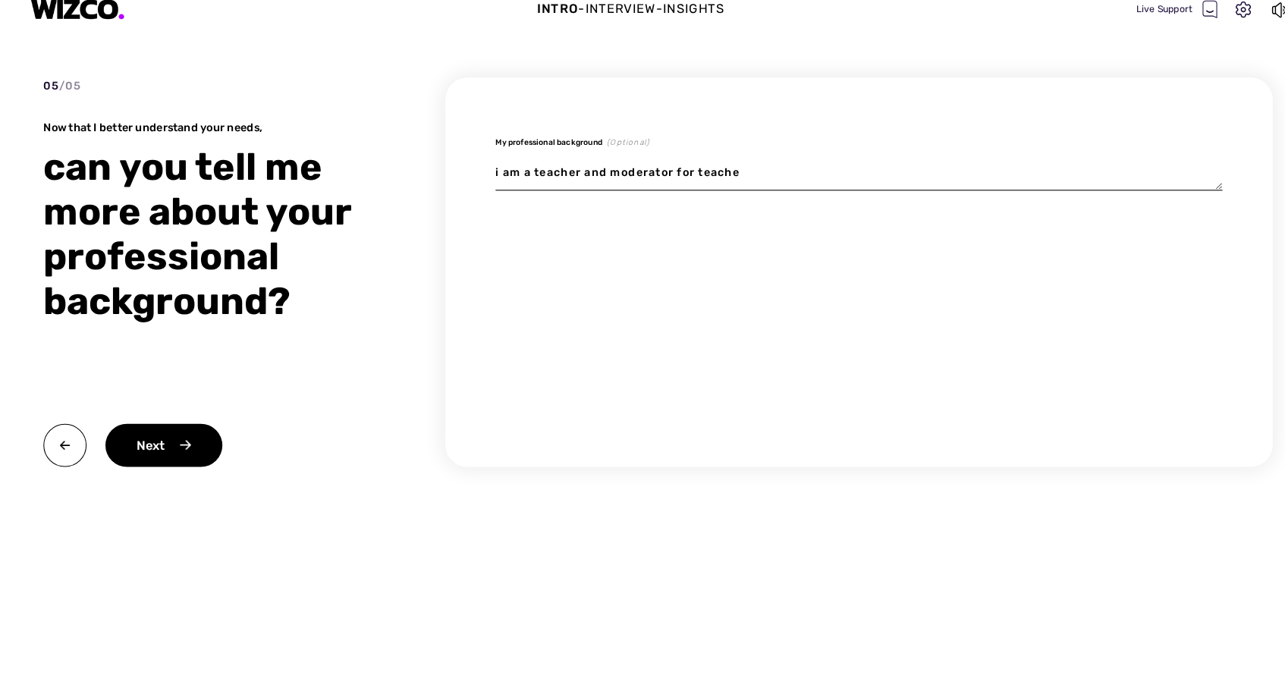
type textarea "x"
type textarea "i am a teacher and moderator for teacher"
type textarea "x"
type textarea "i am a teacher and moderator for teachers"
type textarea "x"
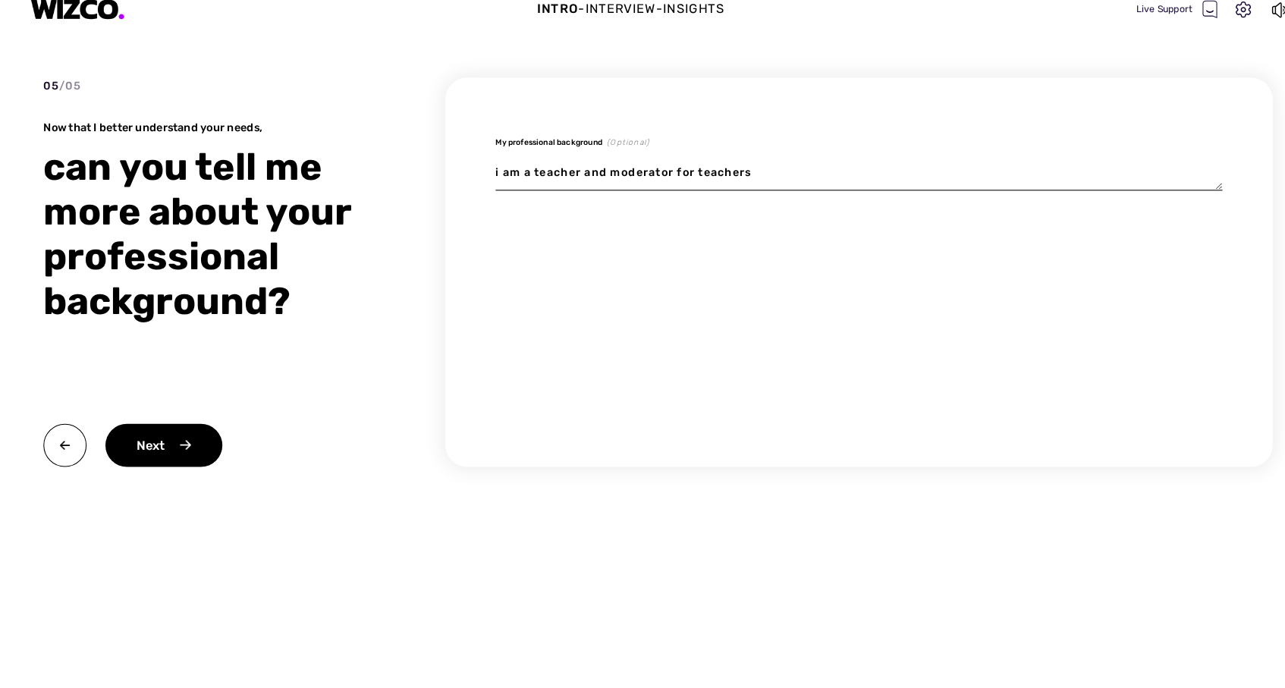
type textarea "i am a teacher and moderator for teachers"
type textarea "x"
type textarea "i am a teacher and moderator for teachers w"
type textarea "x"
type textarea "i am a teacher and moderator for teachers wh"
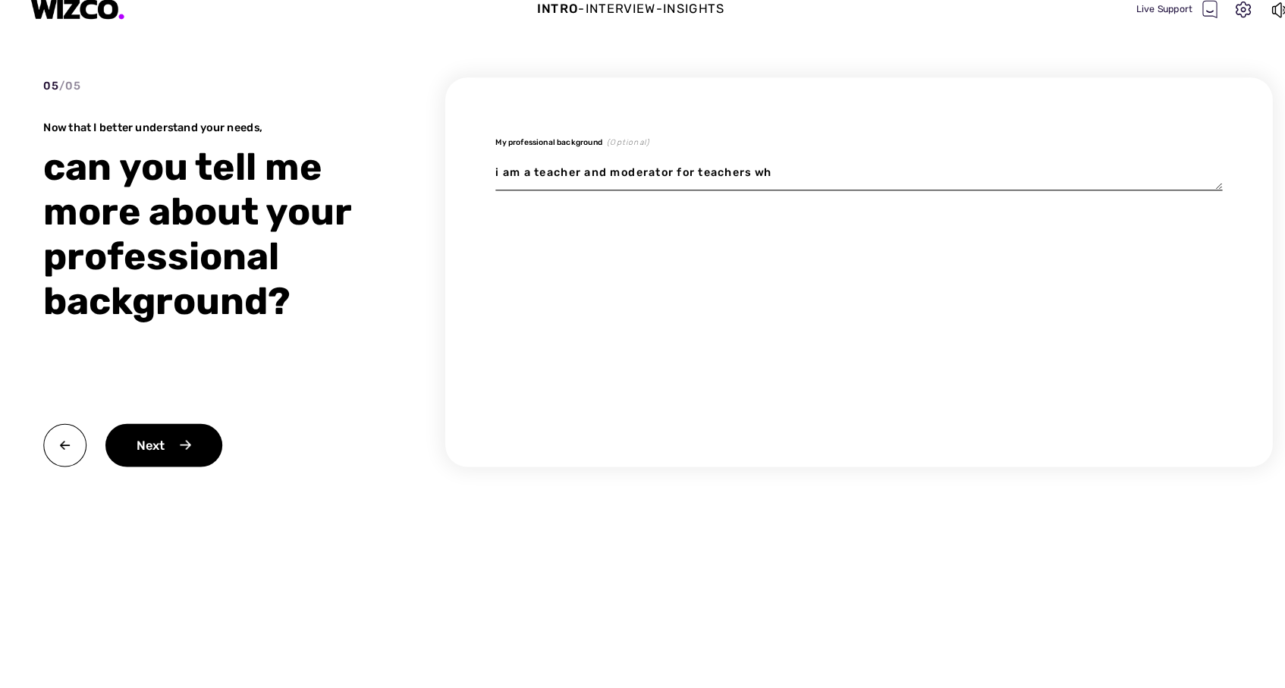
type textarea "x"
type textarea "i am a teacher and moderator for teachers who"
type textarea "x"
type textarea "i am a teacher and moderator for teachers who"
type textarea "x"
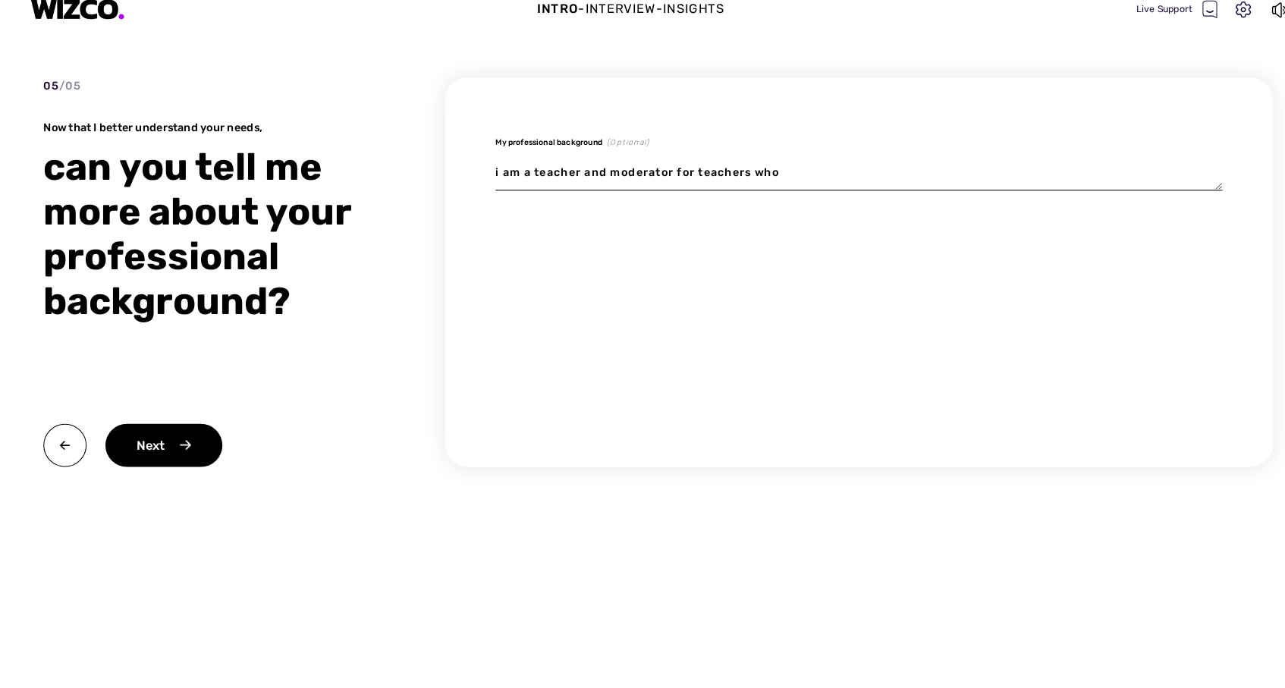
type textarea "i am a teacher and moderator for teachers who w"
type textarea "x"
type textarea "i am a teacher and moderator for teachers who wa"
type textarea "x"
type textarea "i am a teacher and moderator for teachers who wan"
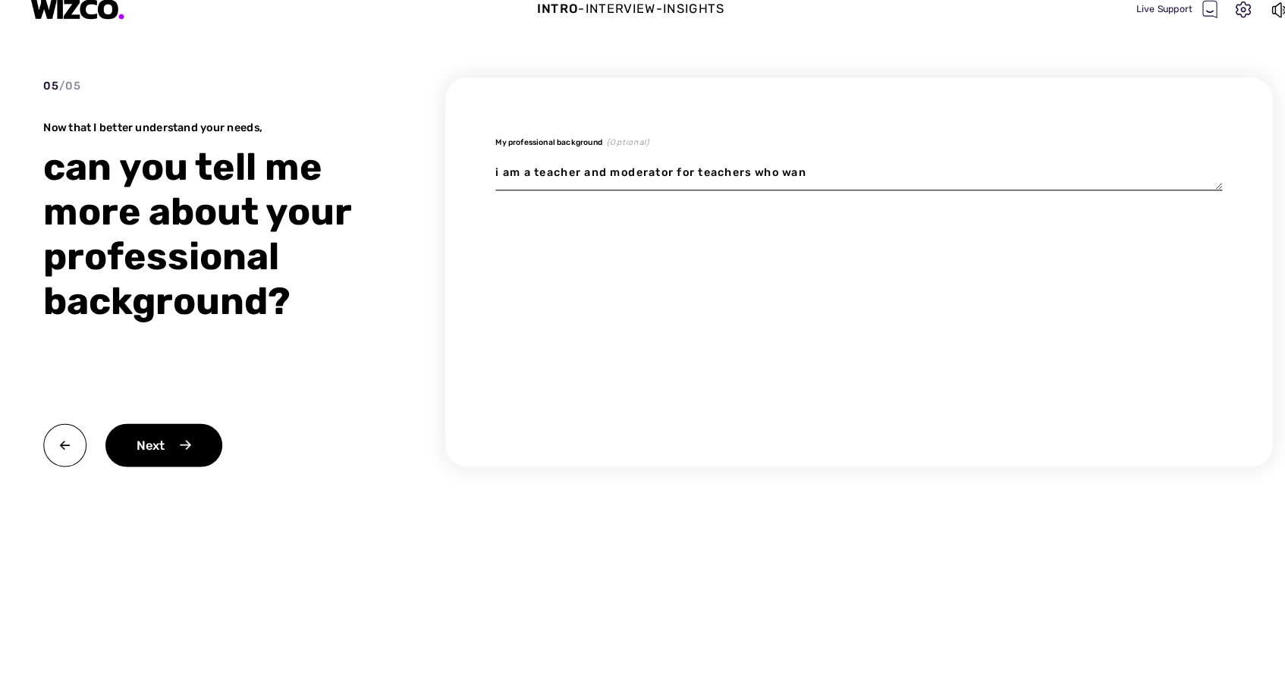
type textarea "x"
type textarea "i am a teacher and moderator for teachers who want"
type textarea "x"
type textarea "i am a teacher and moderator for teachers who wants"
type textarea "x"
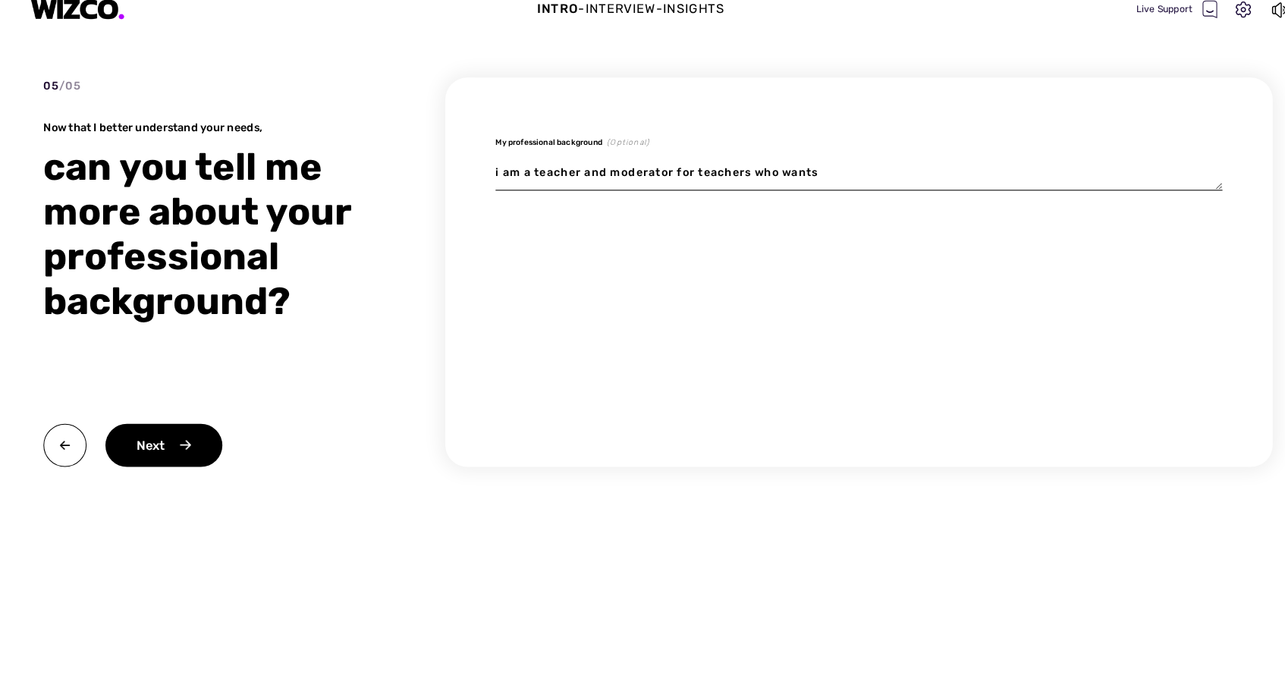
type textarea "i am a teacher and moderator for teachers who wants"
type textarea "x"
type textarea "i am a teacher and moderator for teachers who wants t"
type textarea "x"
type textarea "i am a teacher and moderator for teachers who wants to"
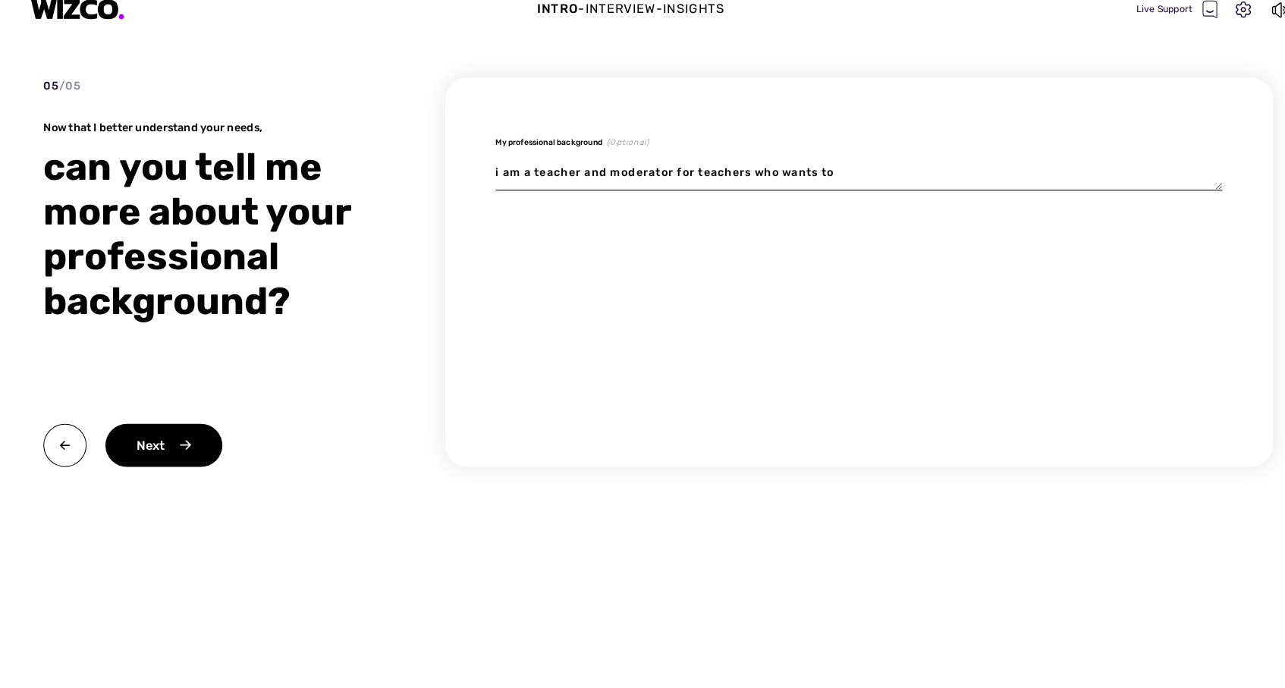
type textarea "x"
type textarea "i am a teacher and moderator for teachers who wants to"
type textarea "x"
type textarea "i am a teacher and moderator for teachers who wants to l"
type textarea "x"
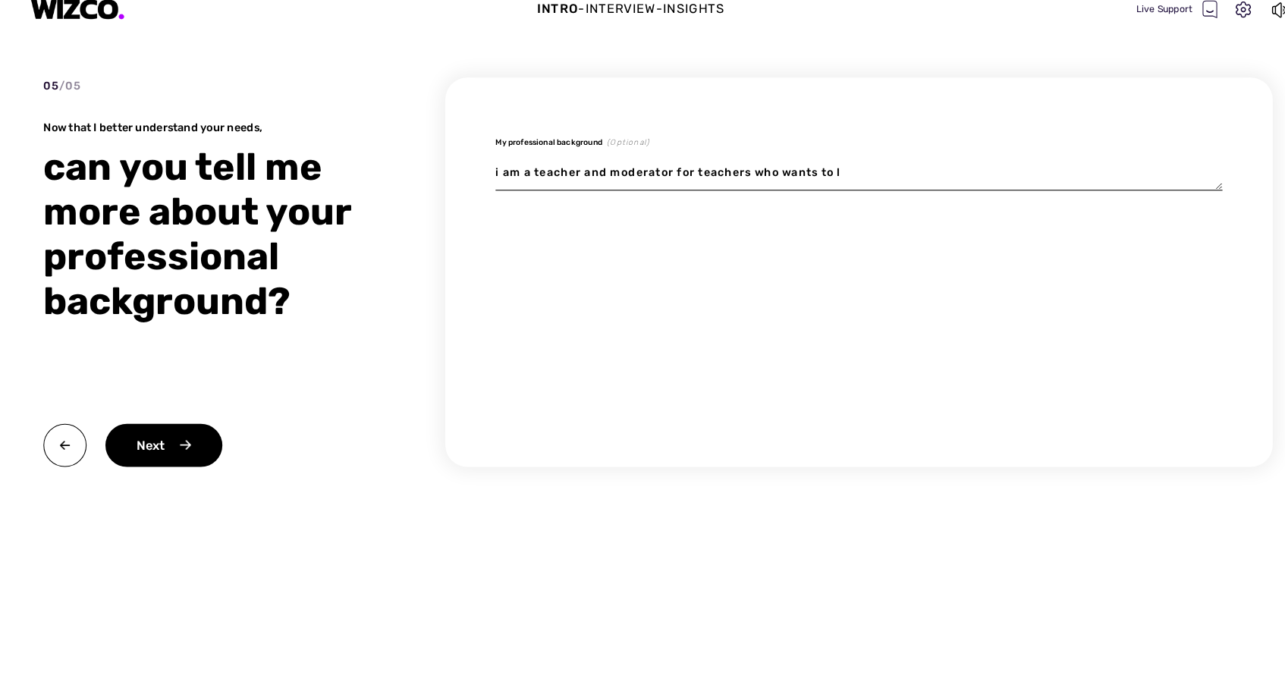
type textarea "i am a teacher and moderator for teachers who wants to le"
type textarea "x"
type textarea "i am a teacher and moderator for teachers who wants to lea"
type textarea "x"
type textarea "i am a teacher and moderator for teachers who wants to [PERSON_NAME]"
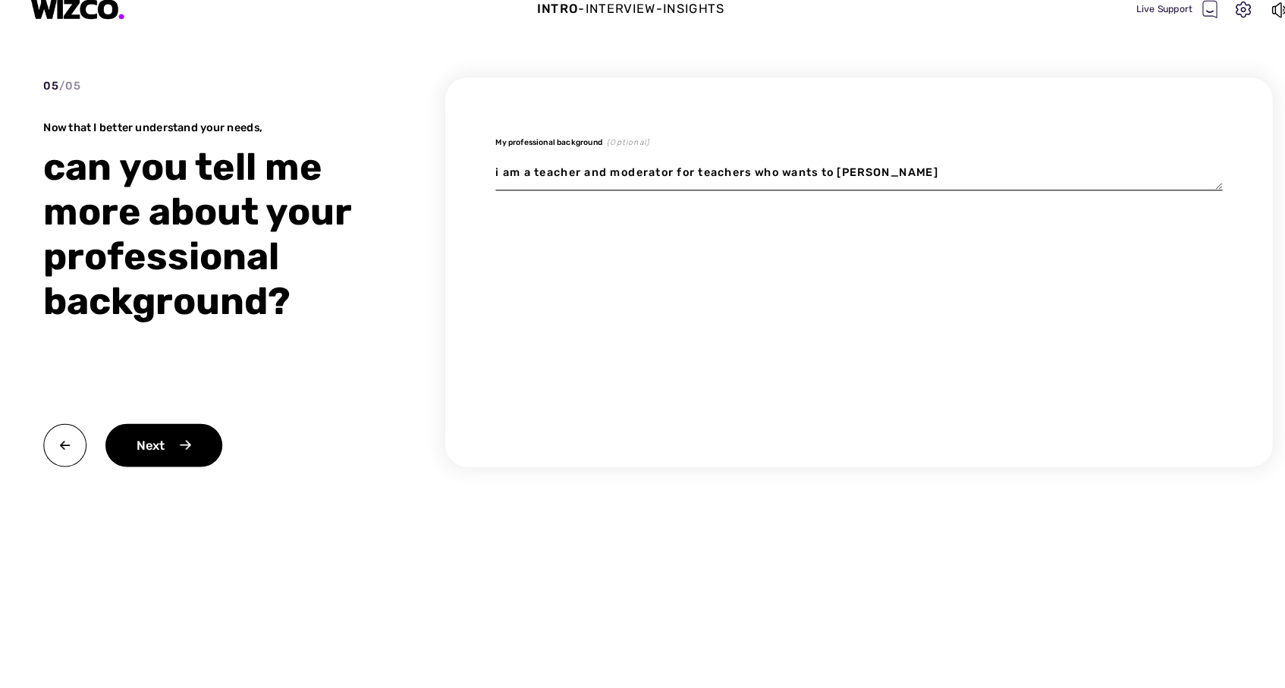
type textarea "x"
type textarea "i am a teacher and moderator for teachers who wants to learn"
type textarea "x"
type textarea "i am a teacher and moderator for teachers who wants to learn"
type textarea "x"
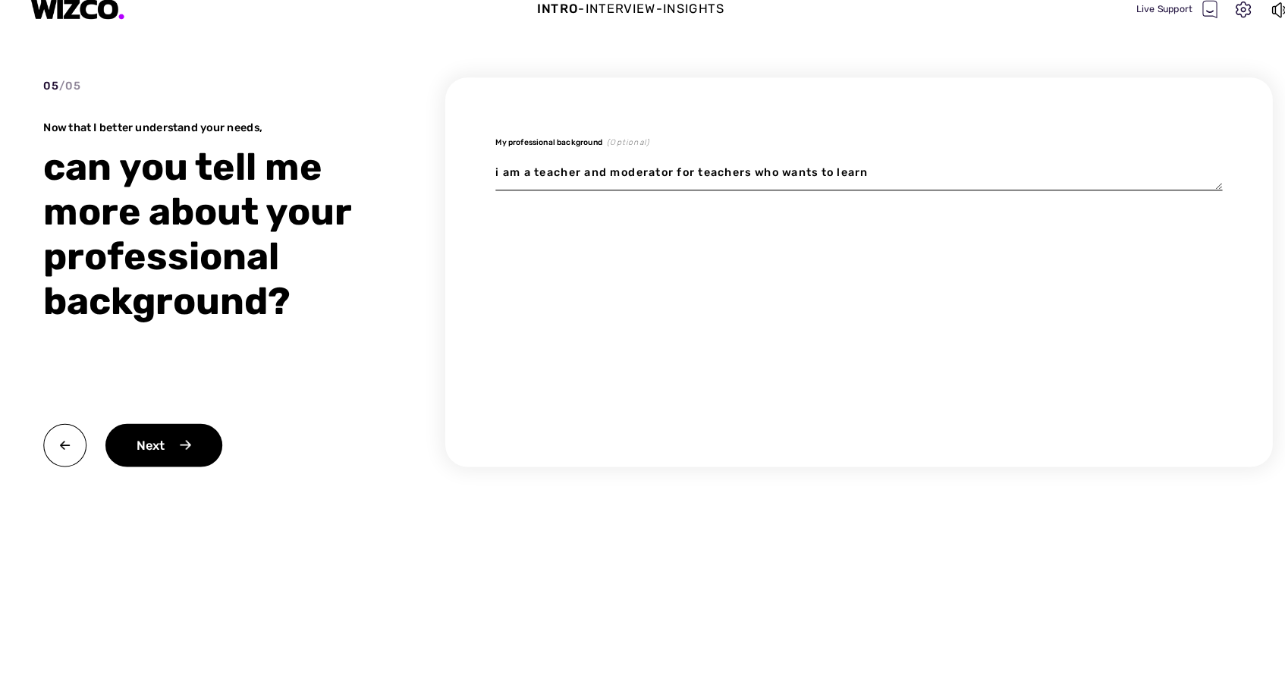
type textarea "i am a teacher and moderator for teachers who wants to learn s"
type textarea "x"
type textarea "i am a teacher and moderator for teachers who wants to learn so"
type textarea "x"
type textarea "i am a teacher and moderator for teachers who wants to learn som"
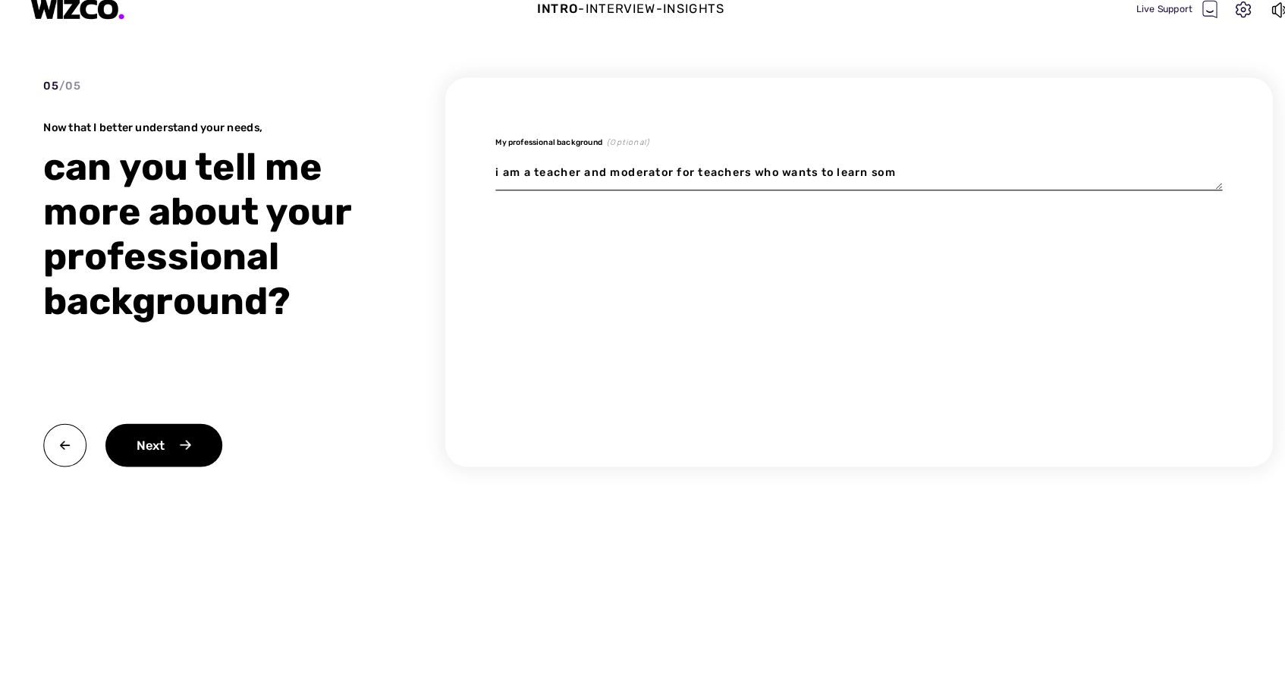
type textarea "x"
type textarea "i am a teacher and moderator for teachers who wants to learn some"
type textarea "x"
type textarea "i am a teacher and moderator for teachers who wants to learn somet"
type textarea "x"
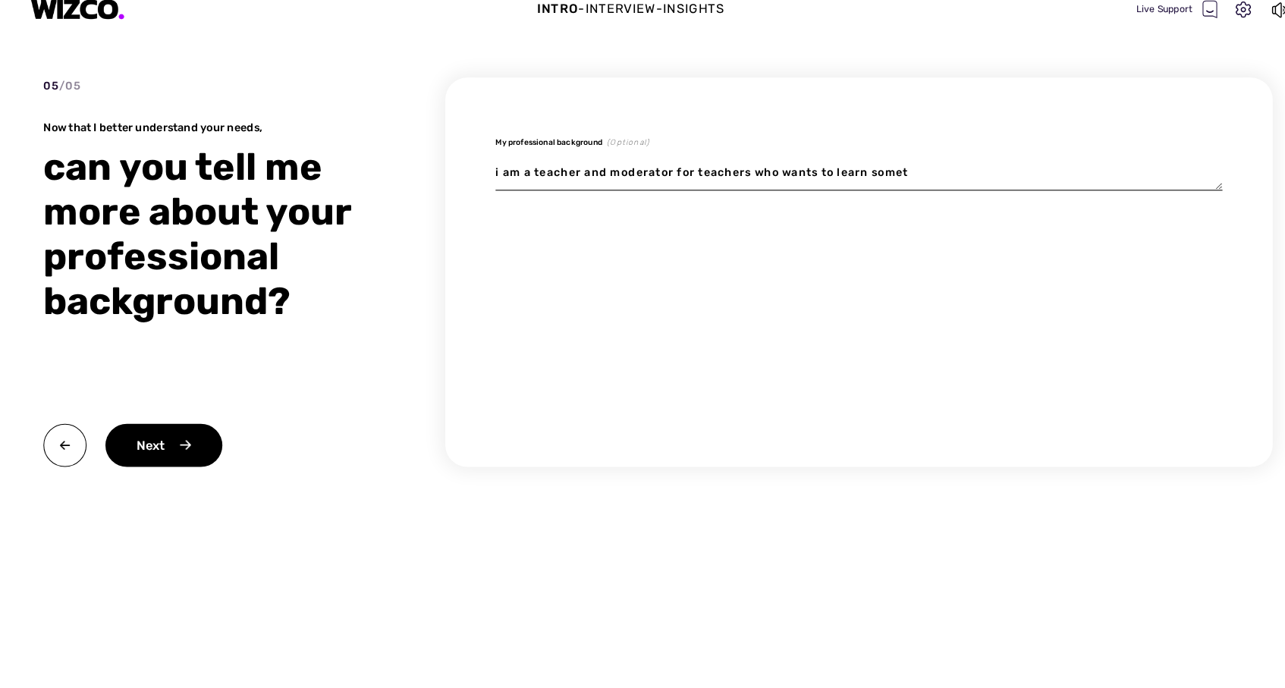
type textarea "i am a teacher and moderator for teachers who wants to learn someth"
type textarea "x"
type textarea "i am a teacher and moderator for teachers who wants to learn somethi"
type textarea "x"
type textarea "i am a teacher and moderator for teachers who wants to learn somethin"
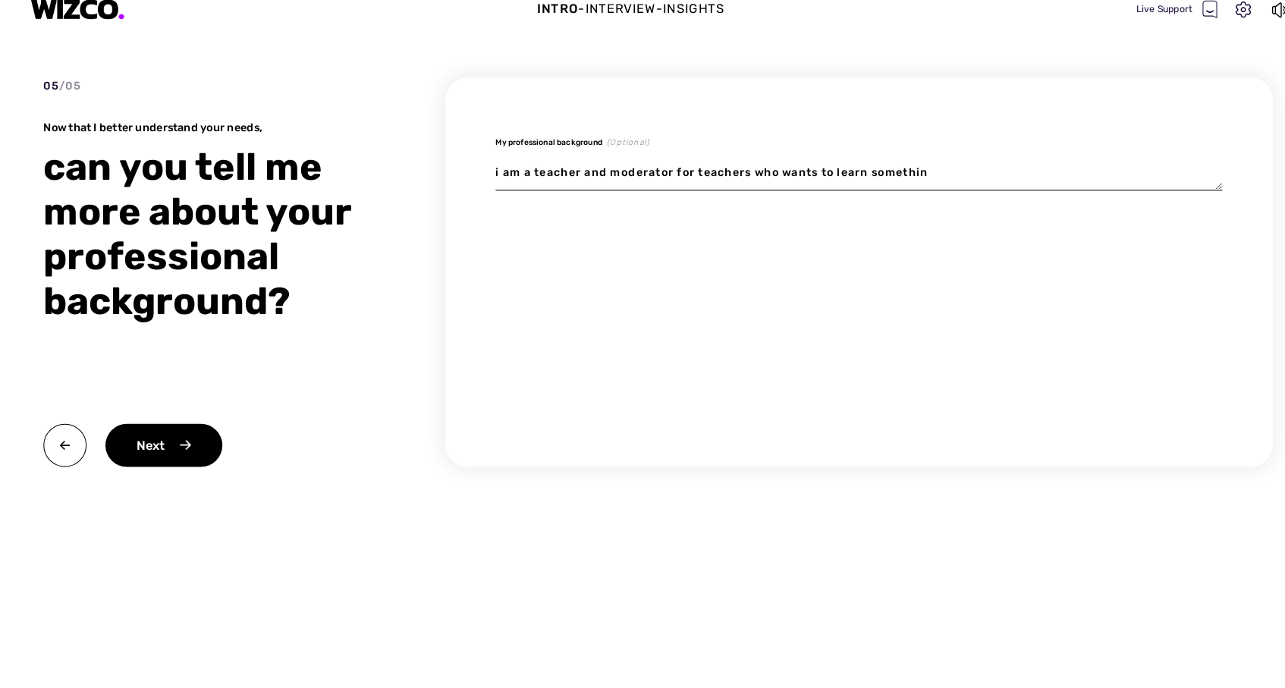
type textarea "x"
type textarea "i am a teacher and moderator for teachers who wants to learn something"
type textarea "x"
type textarea "i am a teacher and moderator for teachers who wants to learn something"
type textarea "x"
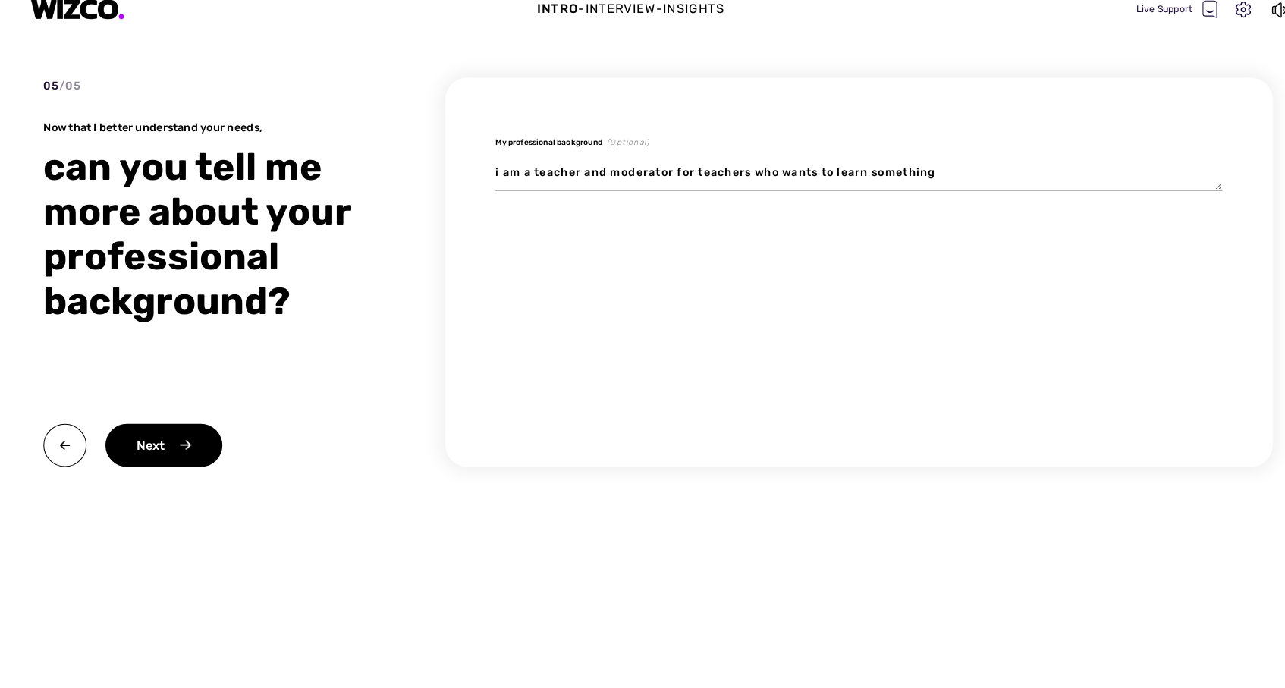
type textarea "i am a teacher and moderator for teachers who wants to learn something a"
type textarea "x"
type textarea "i am a teacher and moderator for teachers who wants to learn something ab"
type textarea "x"
type textarea "i am a teacher and moderator for teachers who wants to learn something aba"
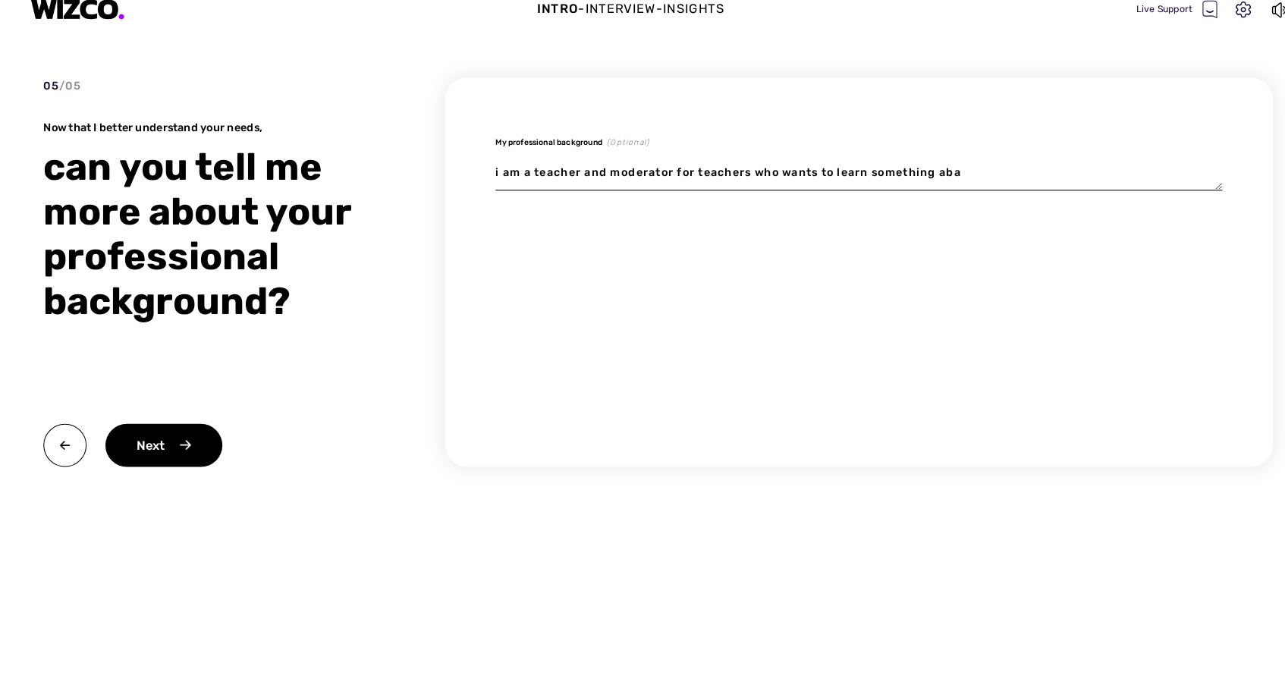
type textarea "x"
type textarea "i am a teacher and moderator for teachers who wants to learn something abau"
type textarea "x"
type textarea "i am a teacher and moderator for teachers who wants to learn something abaut"
type textarea "x"
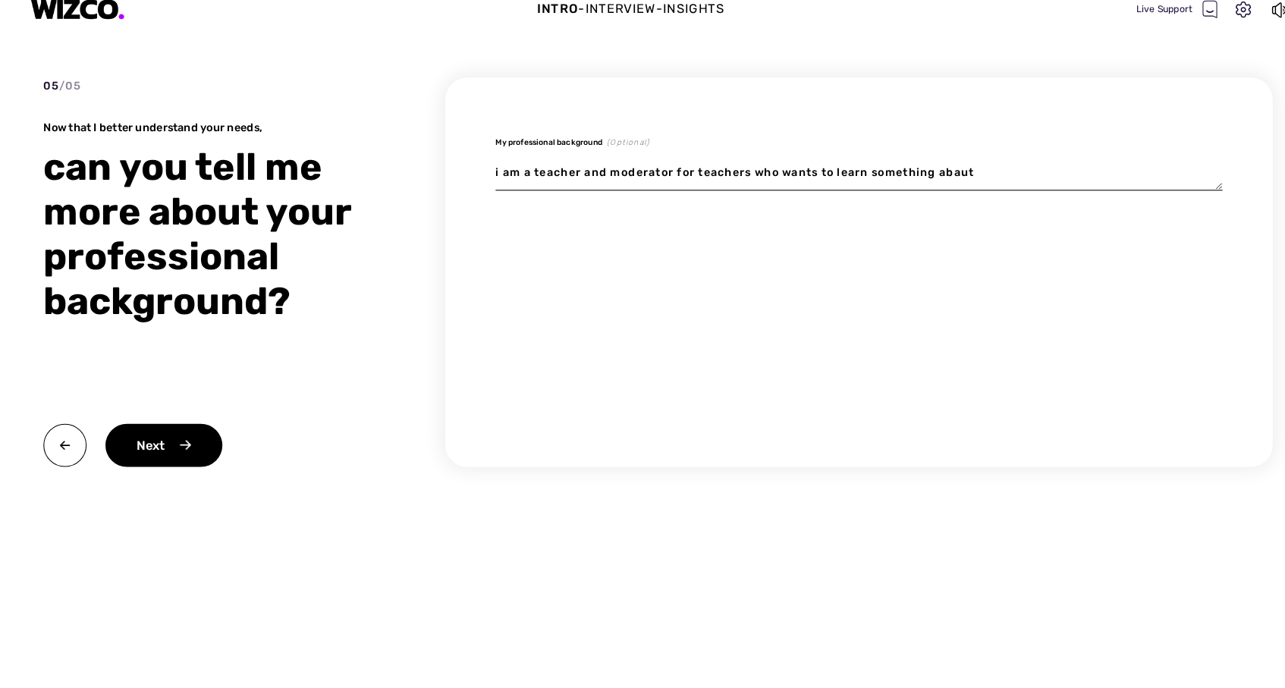
type textarea "i am a teacher and moderator for teachers who wants to learn something about"
type textarea "x"
type textarea "i am a teacher and moderator for teachers who wants to learn something about d"
type textarea "x"
type textarea "i am a teacher and moderator for teachers who wants to learn something about di"
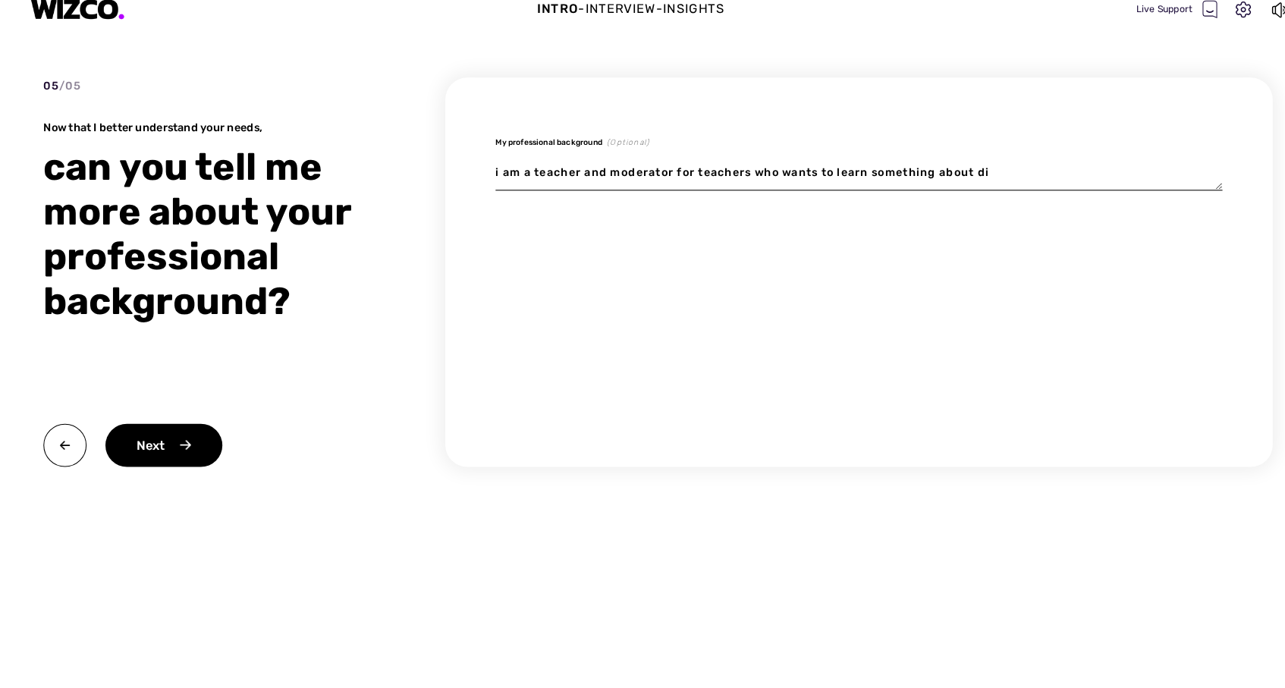
type textarea "x"
type textarea "i am a teacher and moderator for teachers who wants to learn something about dig"
type textarea "x"
type textarea "i am a teacher and moderator for teachers who wants to learn something about di…"
type textarea "x"
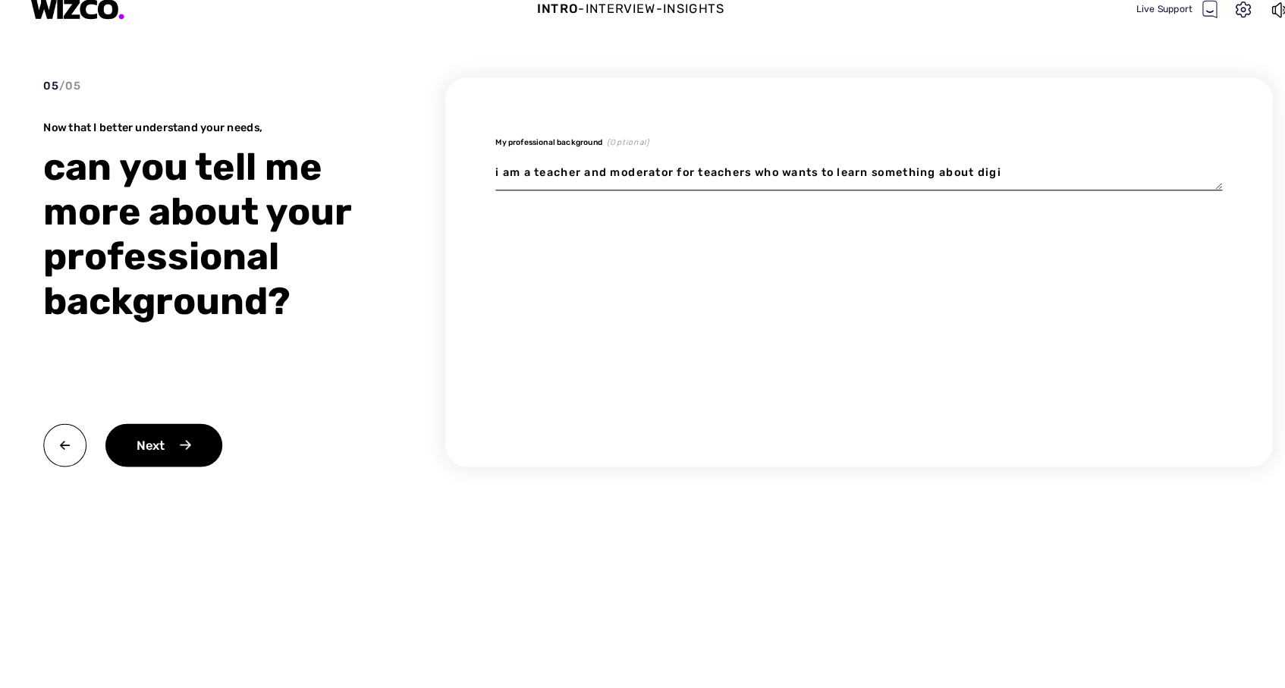
type textarea "i am a teacher and moderator for teachers who wants to learn something about di…"
type textarea "x"
type textarea "i am a teacher and moderator for teachers who wants to learn something about di…"
type textarea "x"
type textarea "i am a teacher and moderator for teachers who wants to learn something about di…"
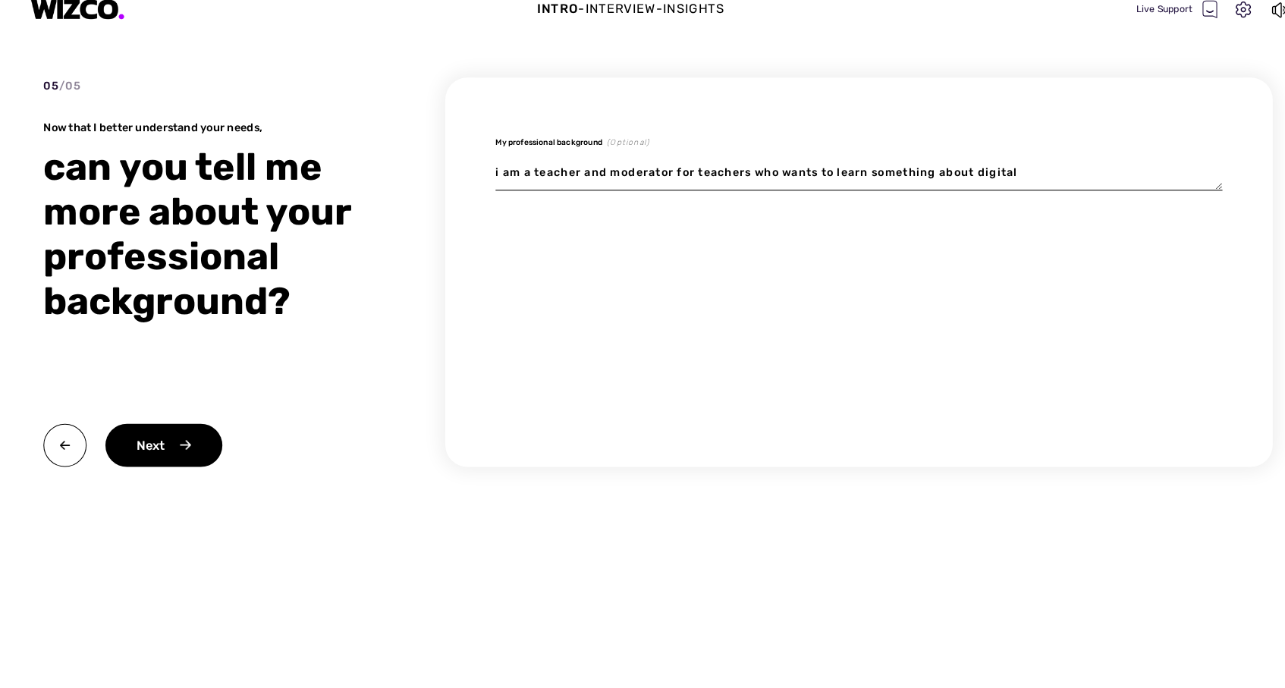
type textarea "x"
type textarea "i am a teacher and moderator for teachers who wants to learn something about di…"
type textarea "x"
type textarea "i am a teacher and moderator for teachers who wants to learn something about di…"
type textarea "x"
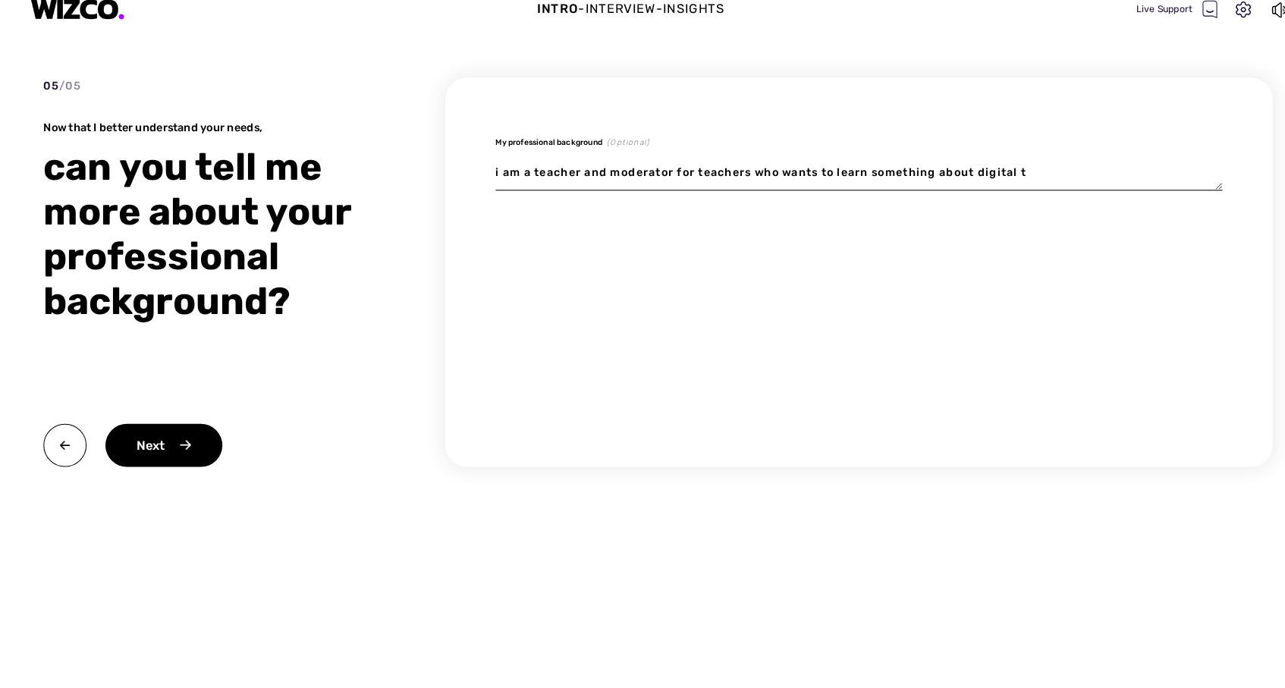
type textarea "i am a teacher and moderator for teachers who wants to learn something about di…"
type textarea "x"
type textarea "i am a teacher and moderator for teachers who wants to learn something about di…"
type textarea "x"
type textarea "i am a teacher and moderator for teachers who wants to learn something about di…"
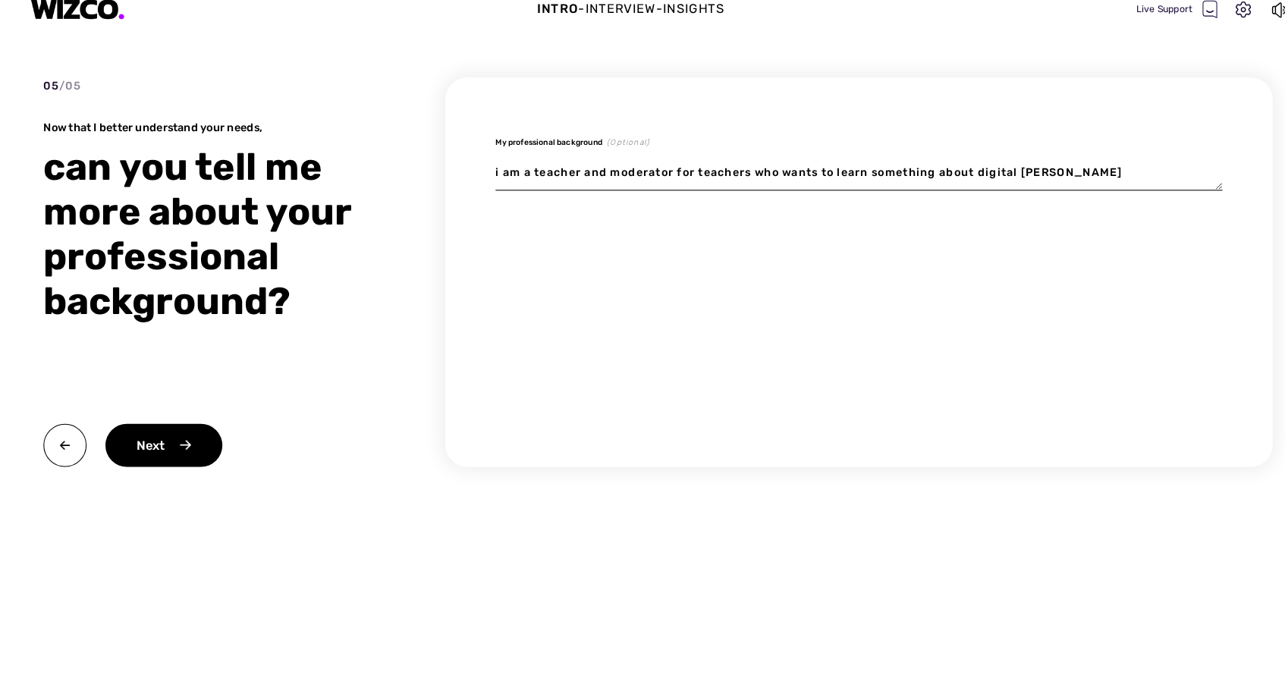
type textarea "x"
type textarea "i am a teacher and moderator for teachers who wants to learn something about di…"
type textarea "x"
type textarea "i am a teacher and moderator for teachers who wants to learn something about di…"
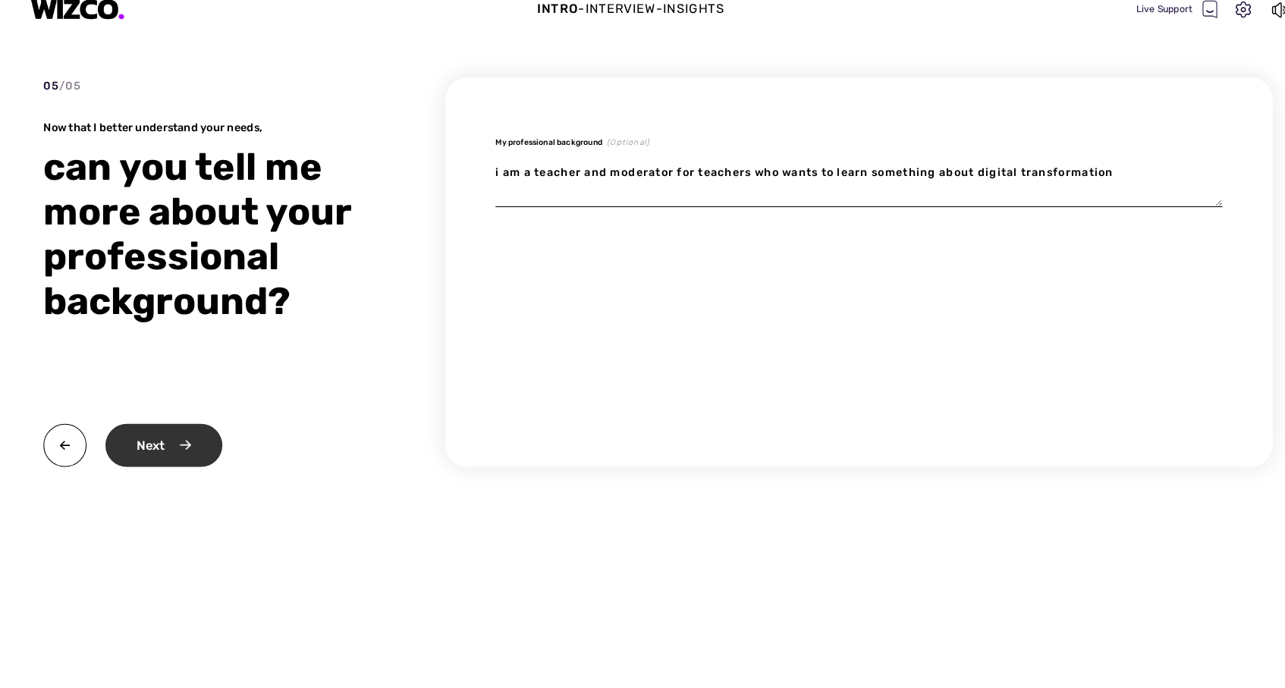
click at [154, 433] on div "Next" at bounding box center [164, 449] width 113 height 42
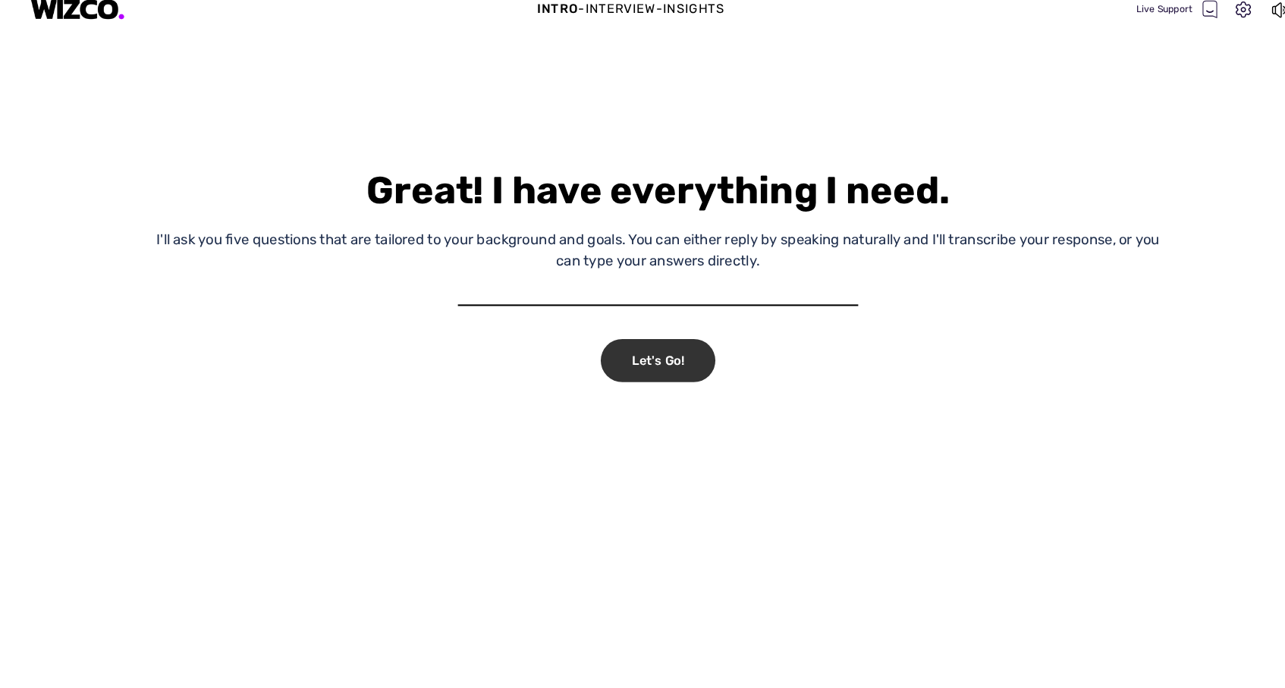
click at [654, 346] on div "Let's Go!" at bounding box center [642, 367] width 111 height 42
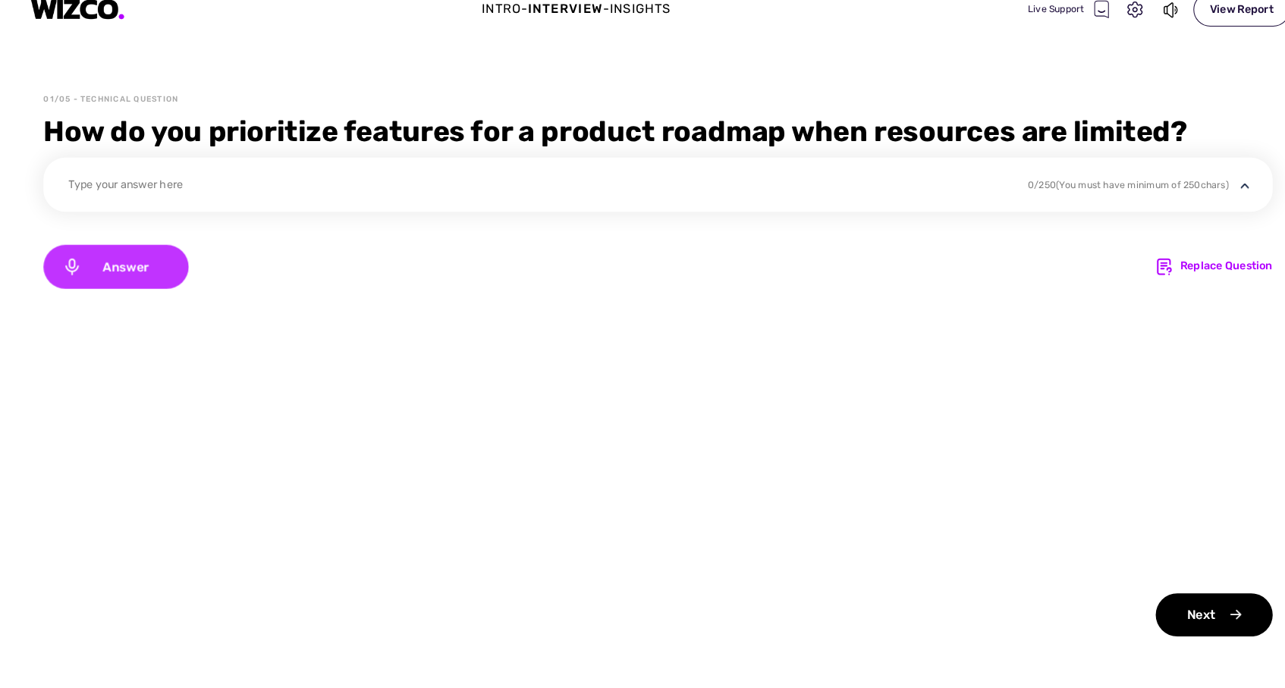
click at [108, 255] on div "Answer" at bounding box center [119, 276] width 140 height 42
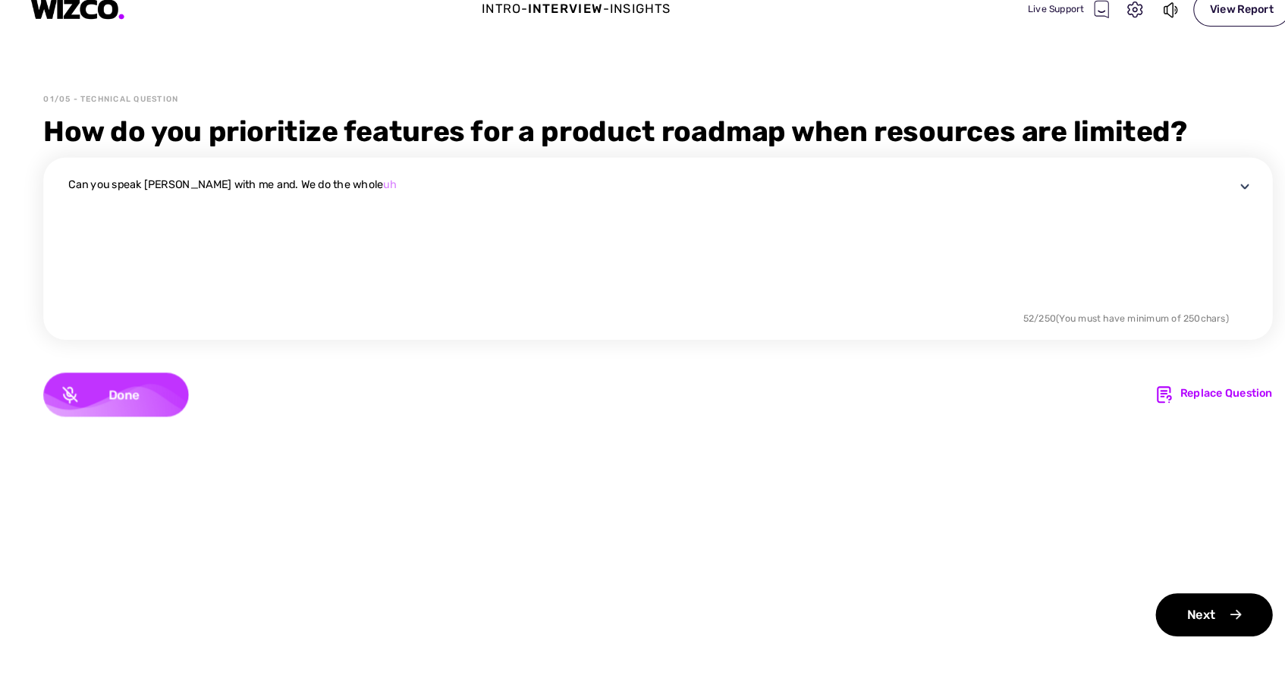
click at [127, 378] on div "Done" at bounding box center [119, 399] width 140 height 42
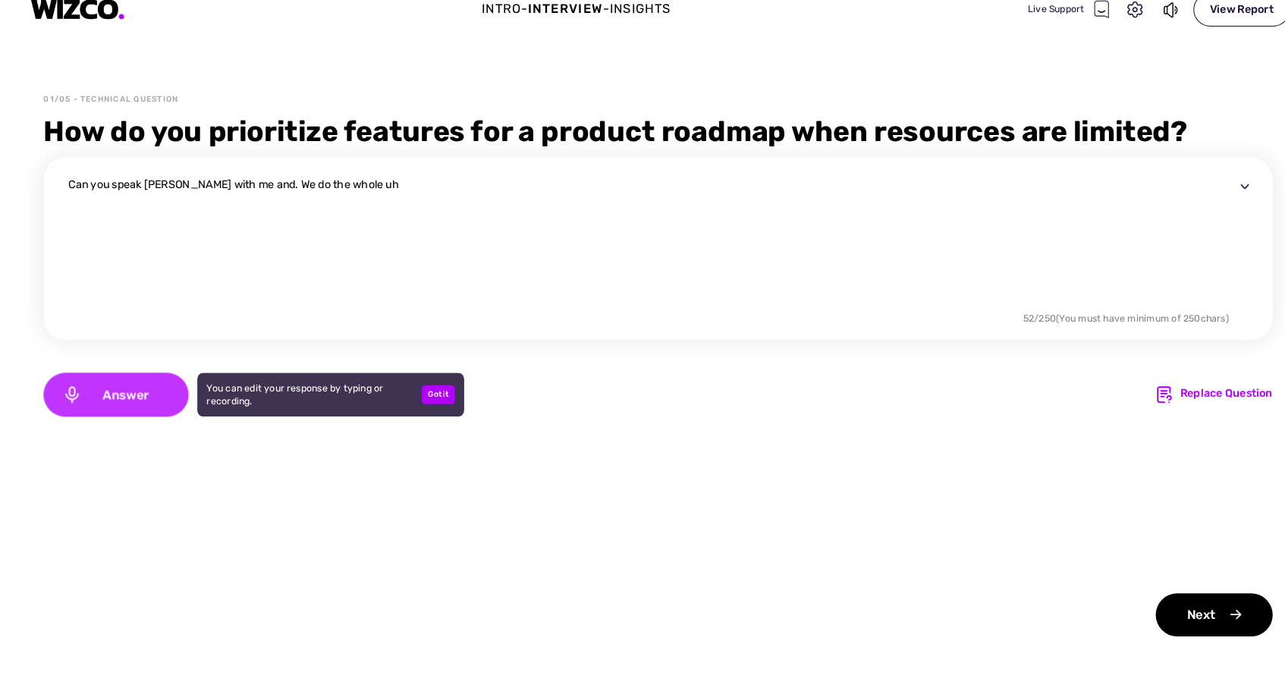
click at [109, 393] on span "Answer" at bounding box center [128, 400] width 85 height 14
click at [118, 393] on span "Done" at bounding box center [126, 400] width 89 height 14
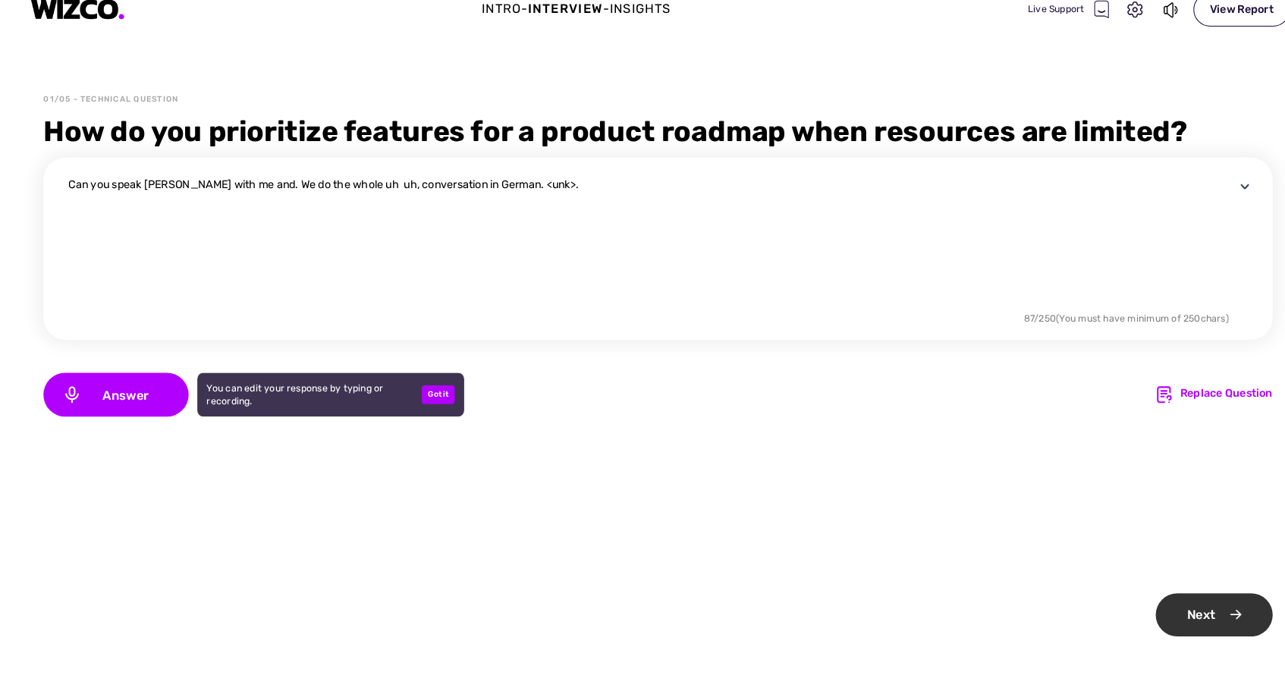
click at [1175, 596] on div "Next" at bounding box center [1179, 613] width 113 height 42
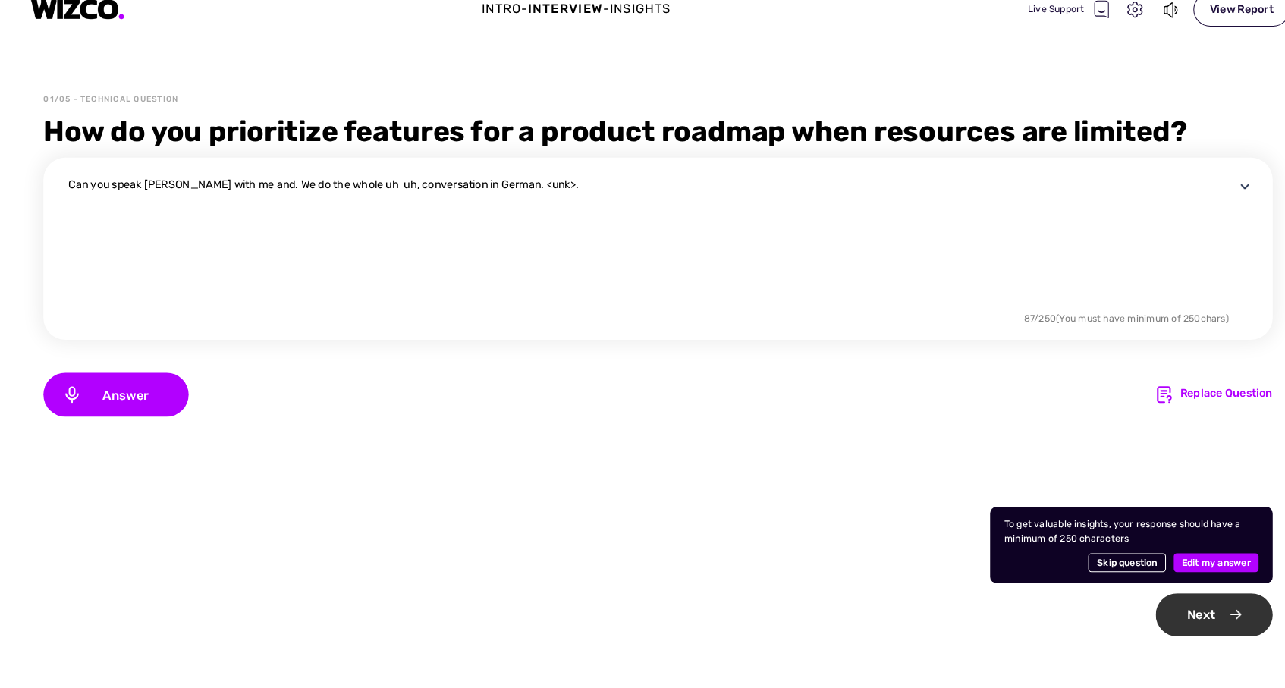
click at [1166, 592] on div "Next" at bounding box center [1179, 613] width 113 height 42
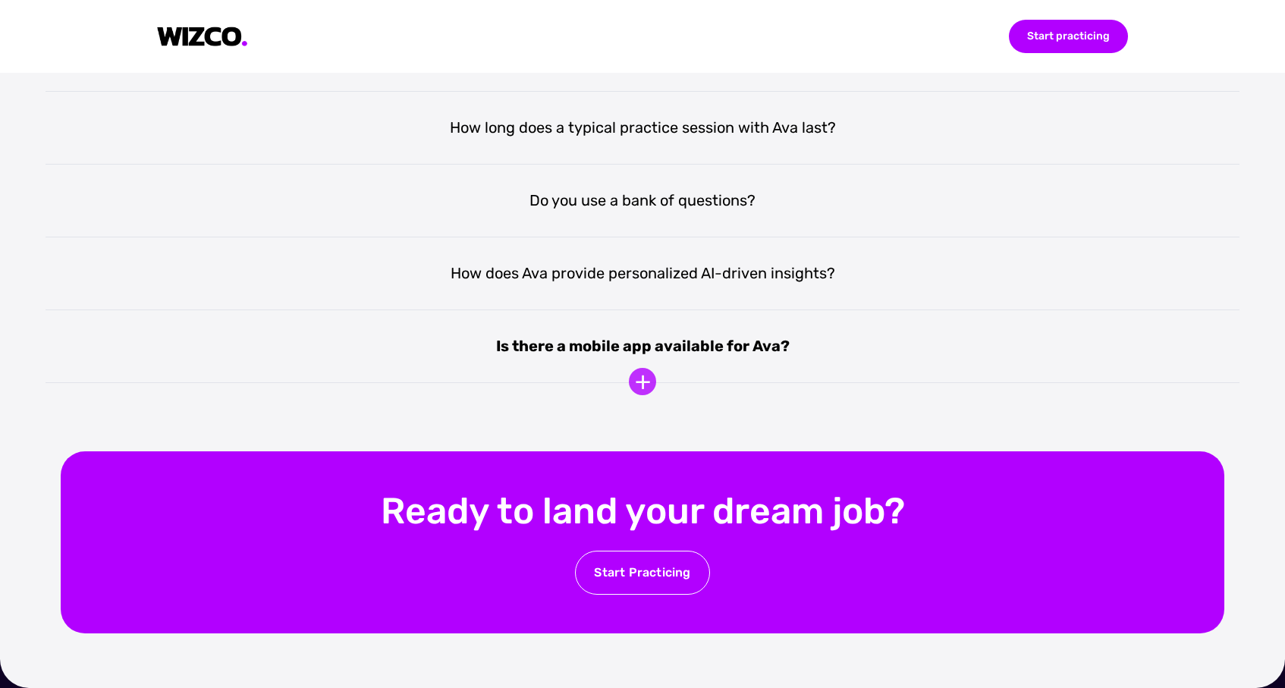
scroll to position [3156, 0]
